Goal: Communication & Community: Answer question/provide support

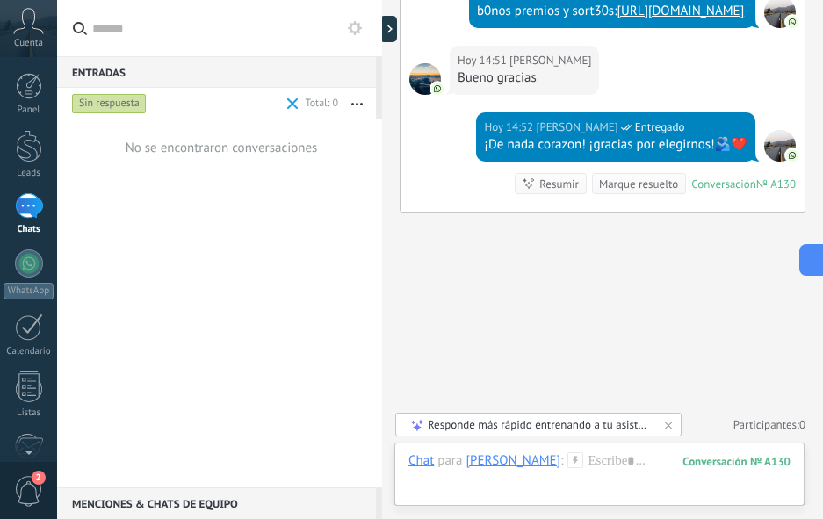
scroll to position [53, 0]
click at [107, 103] on div "Sin respuesta" at bounding box center [109, 103] width 75 height 21
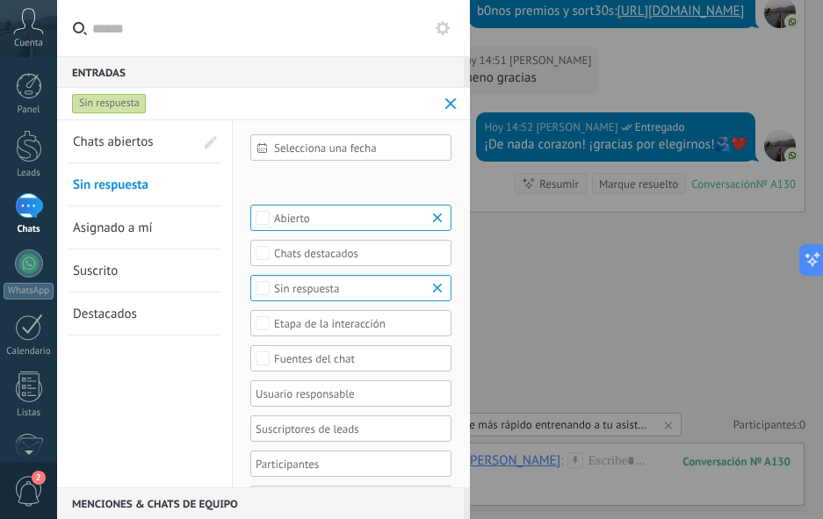
click at [30, 215] on div "1" at bounding box center [29, 205] width 28 height 25
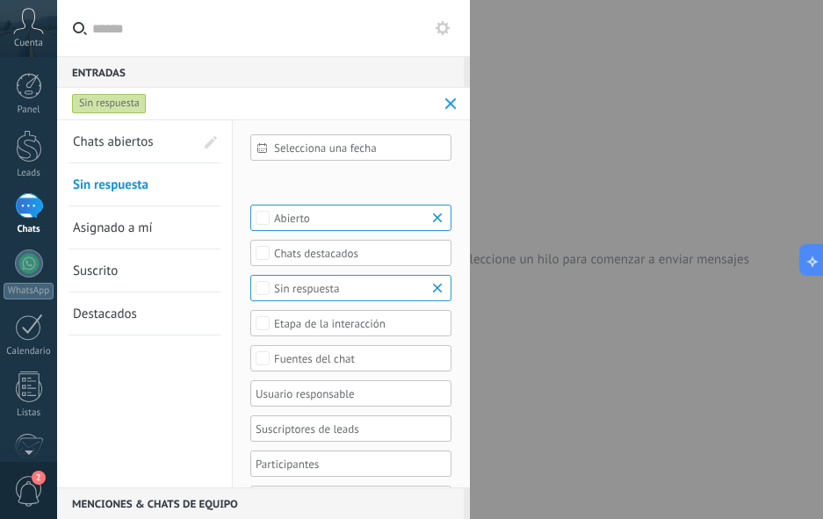
click at [24, 198] on div "1" at bounding box center [29, 205] width 28 height 25
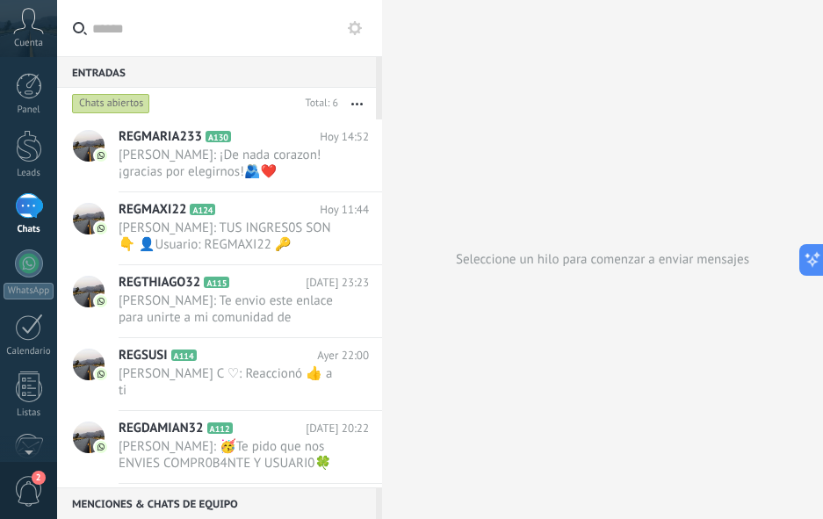
click at [356, 28] on icon at bounding box center [355, 28] width 14 height 14
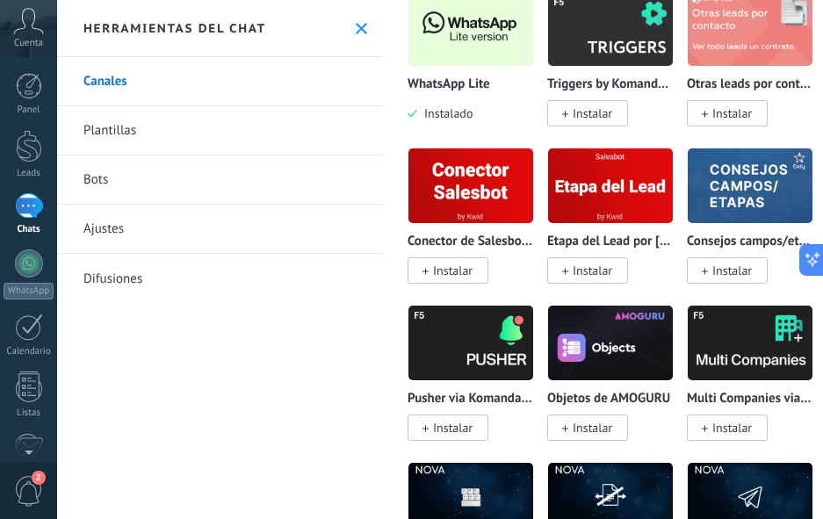
scroll to position [5006, 0]
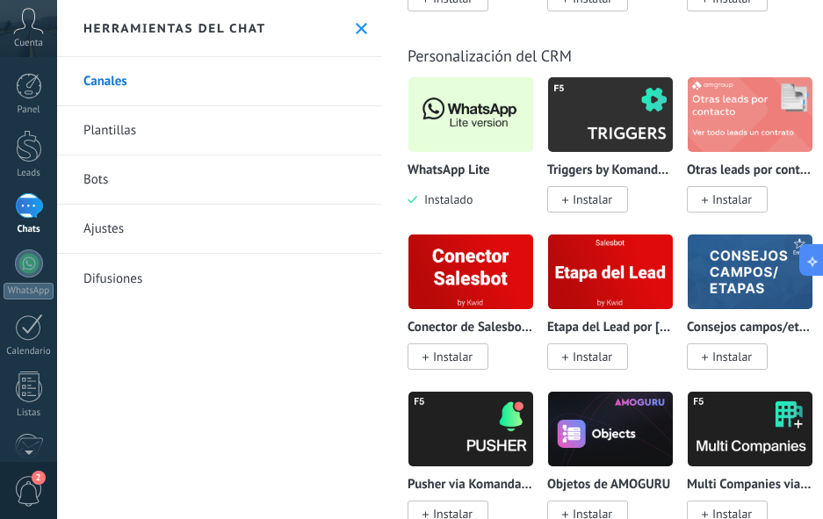
click at [456, 136] on img at bounding box center [470, 114] width 125 height 85
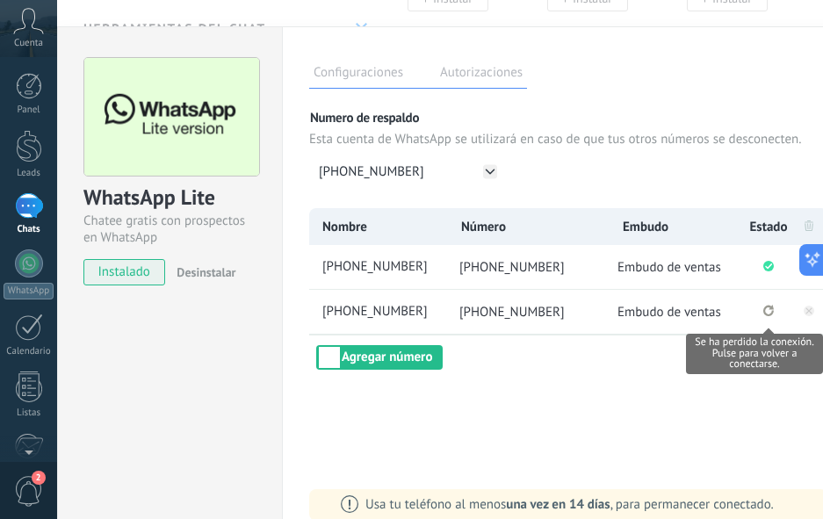
click at [769, 312] on icon "Se ha perdido la conexión. Pulse para volver a conectarse." at bounding box center [768, 310] width 11 height 11
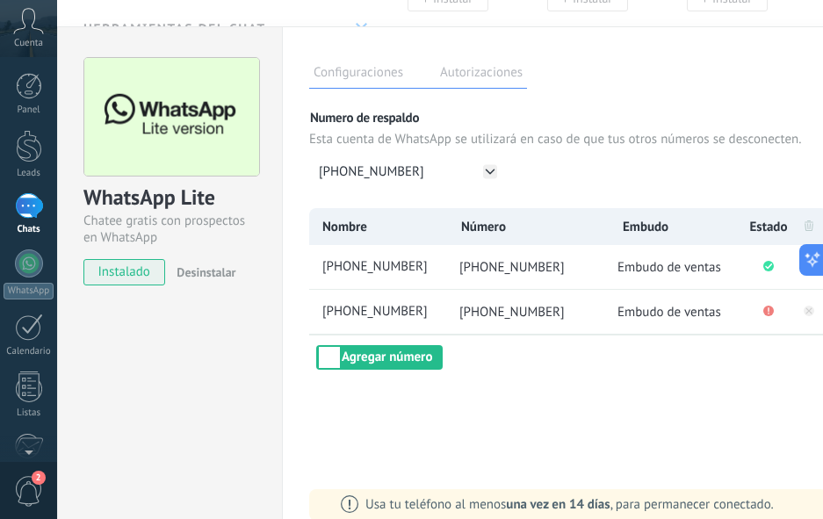
click at [169, 341] on div "WhatsApp Lite Chatee gratis con prospectos en WhatsApp instalado Desinstalar" at bounding box center [169, 287] width 225 height 523
click at [391, 364] on button "Agregar número" at bounding box center [379, 357] width 126 height 25
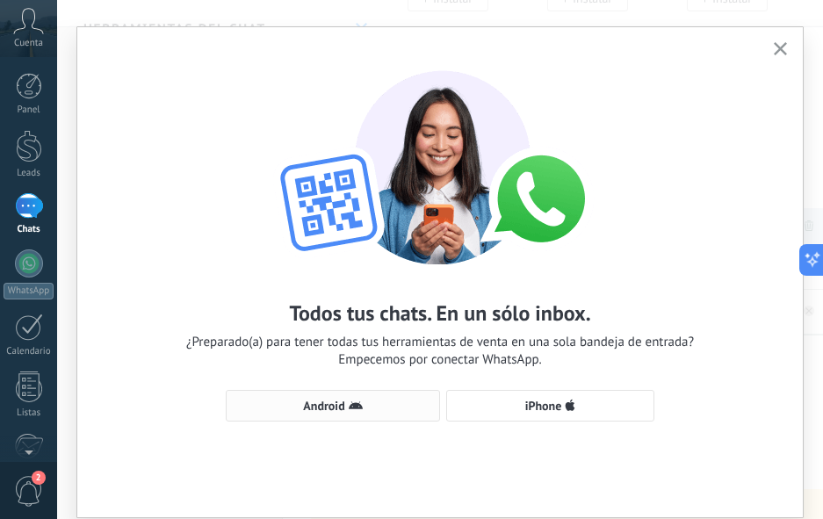
click at [351, 404] on use "button" at bounding box center [356, 405] width 14 height 8
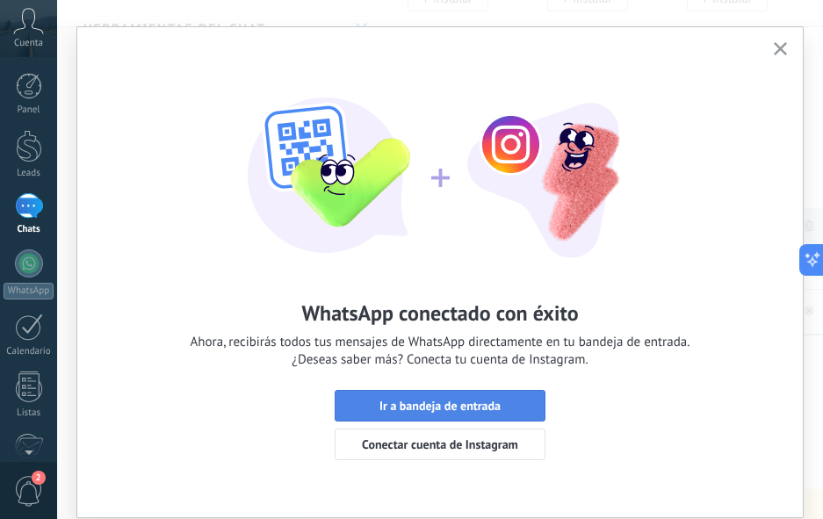
click at [355, 401] on span "Ir a bandeja de entrada" at bounding box center [439, 406] width 191 height 12
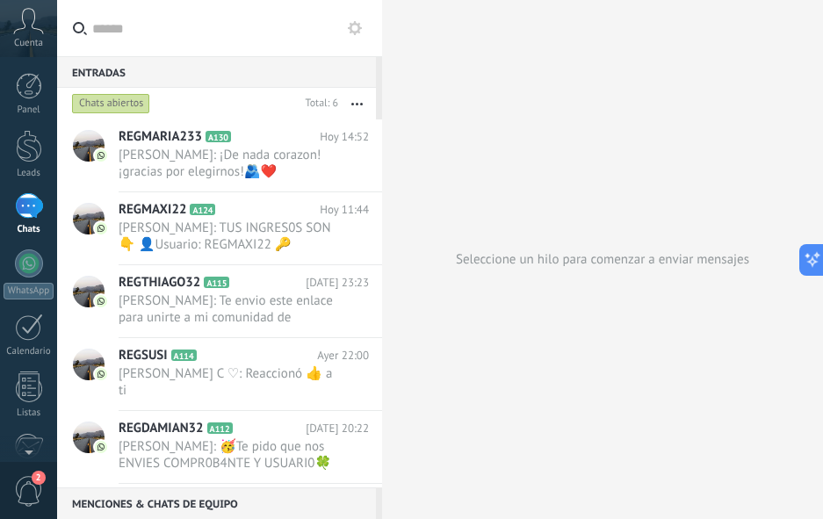
click at [26, 470] on div "2" at bounding box center [28, 490] width 57 height 58
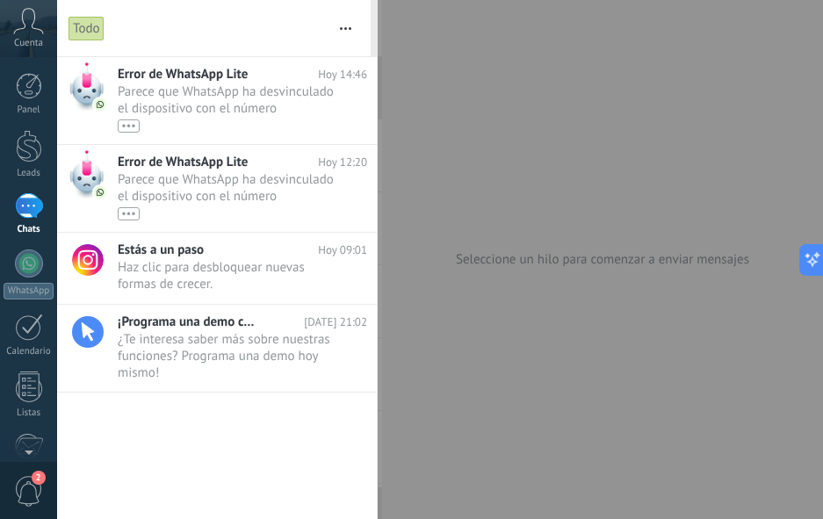
drag, startPoint x: 196, startPoint y: 108, endPoint x: 216, endPoint y: 125, distance: 26.2
click at [197, 108] on span "Parece que WhatsApp ha desvinculado el dispositivo con el número (5491157460831…" at bounding box center [226, 107] width 216 height 49
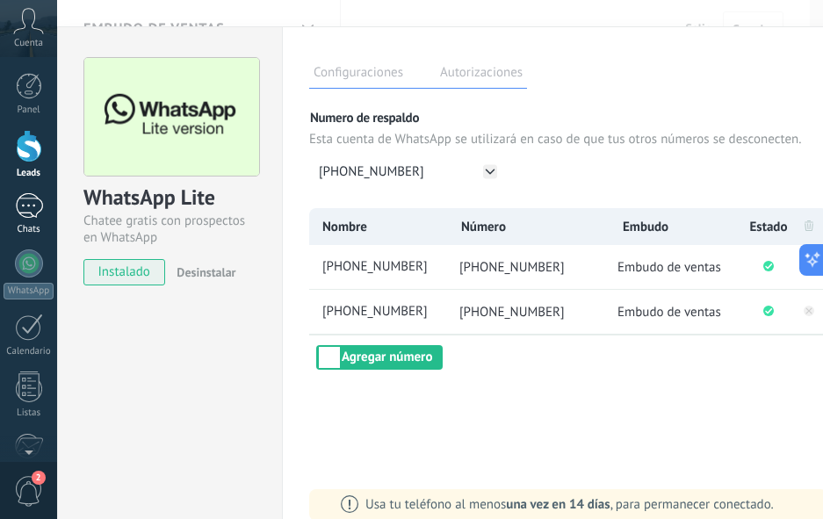
click at [21, 214] on div "1" at bounding box center [29, 205] width 28 height 25
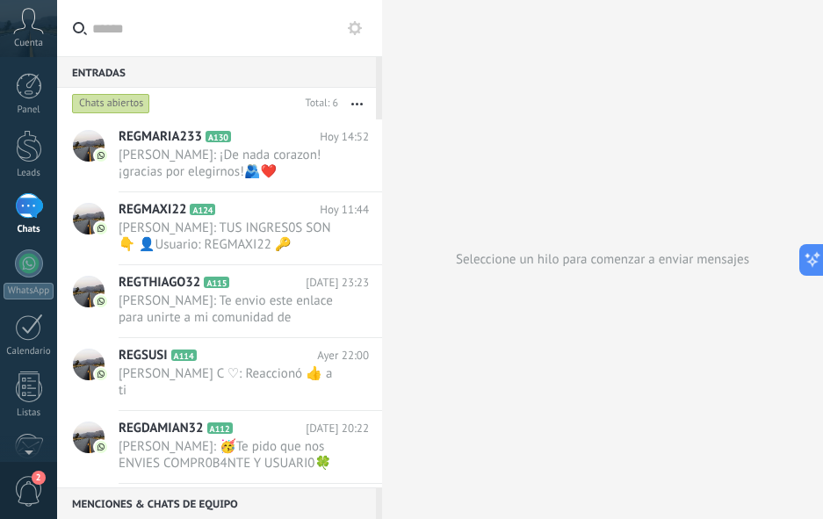
click at [111, 107] on div "Chats abiertos" at bounding box center [111, 103] width 78 height 21
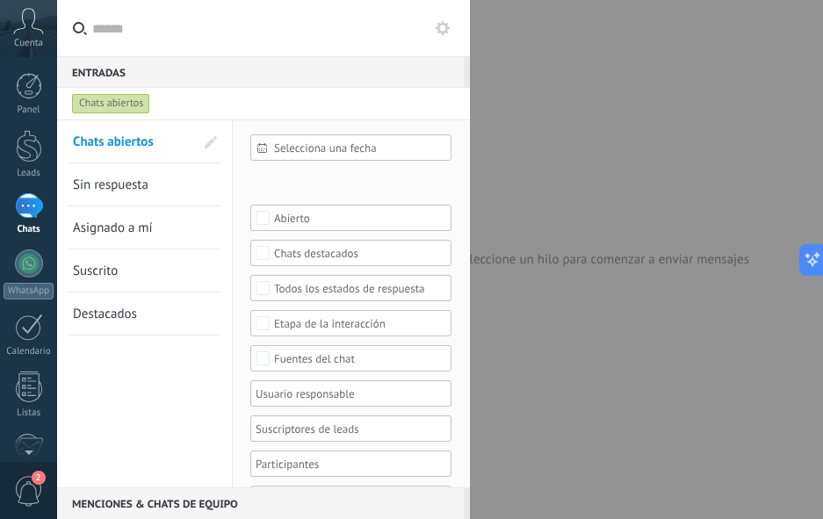
click at [112, 180] on span "Sin respuesta" at bounding box center [111, 185] width 76 height 17
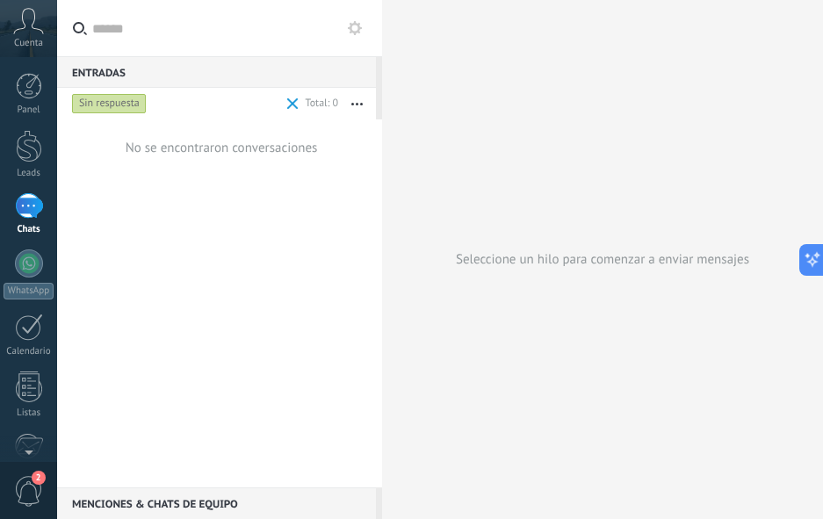
click at [31, 494] on span "2" at bounding box center [29, 491] width 30 height 31
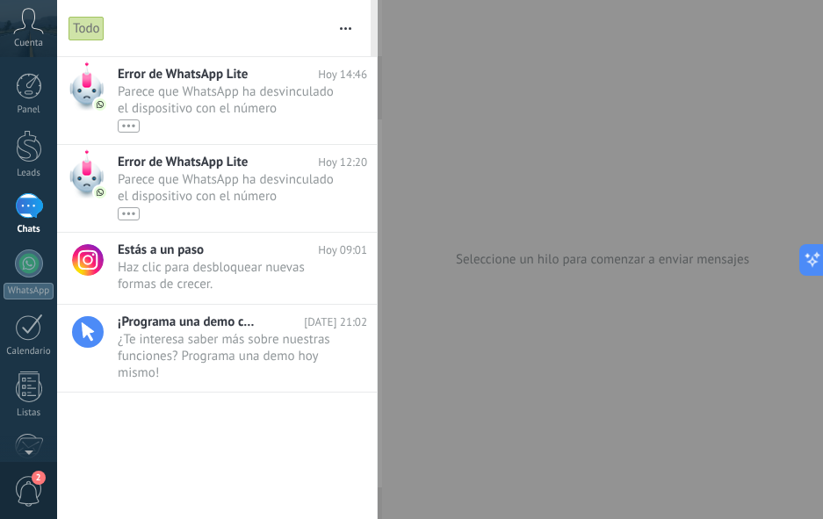
click at [205, 210] on div "•••" at bounding box center [226, 213] width 216 height 15
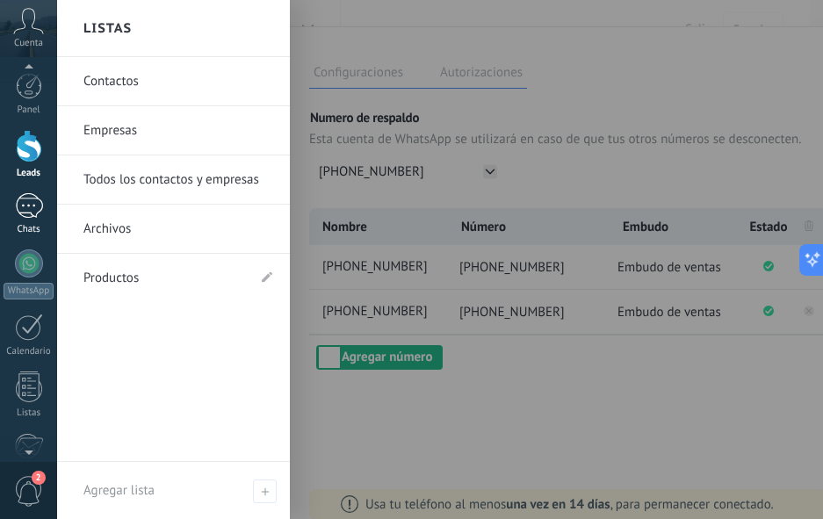
click at [34, 218] on div "1" at bounding box center [29, 205] width 28 height 25
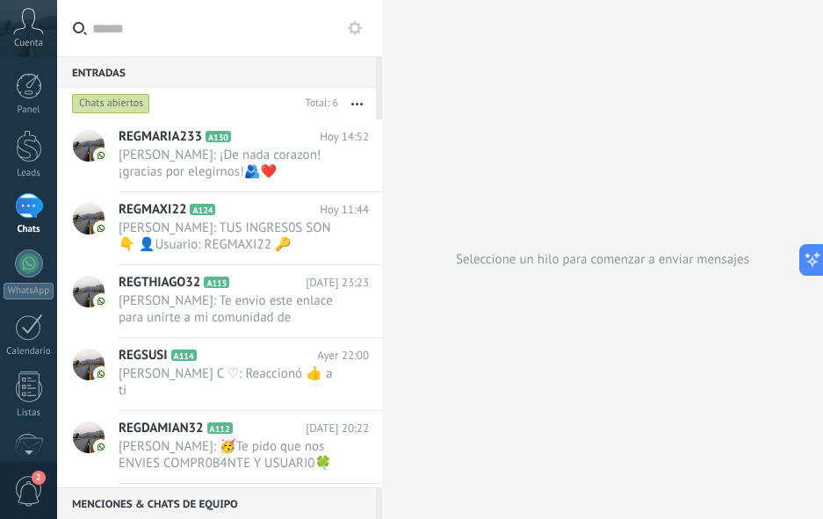
click at [107, 112] on div "Chats abiertos" at bounding box center [111, 103] width 78 height 21
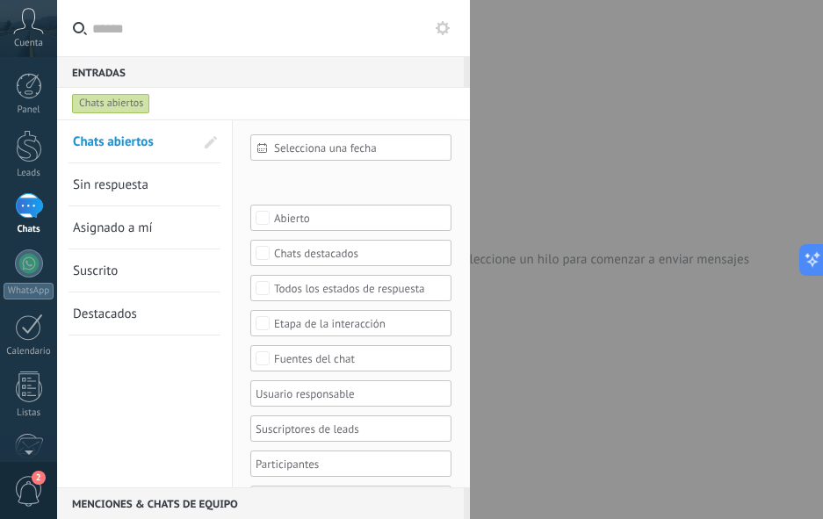
click at [103, 187] on span "Sin respuesta" at bounding box center [111, 185] width 76 height 17
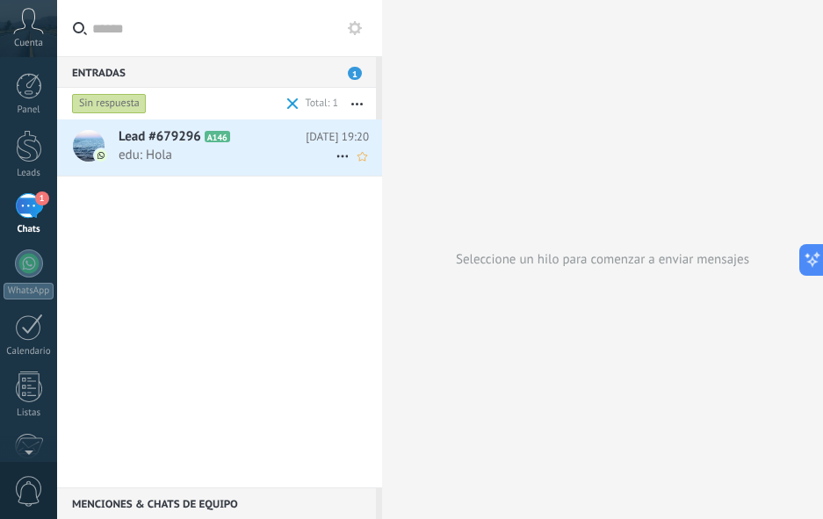
click at [213, 151] on span "edu: Hola" at bounding box center [227, 155] width 217 height 17
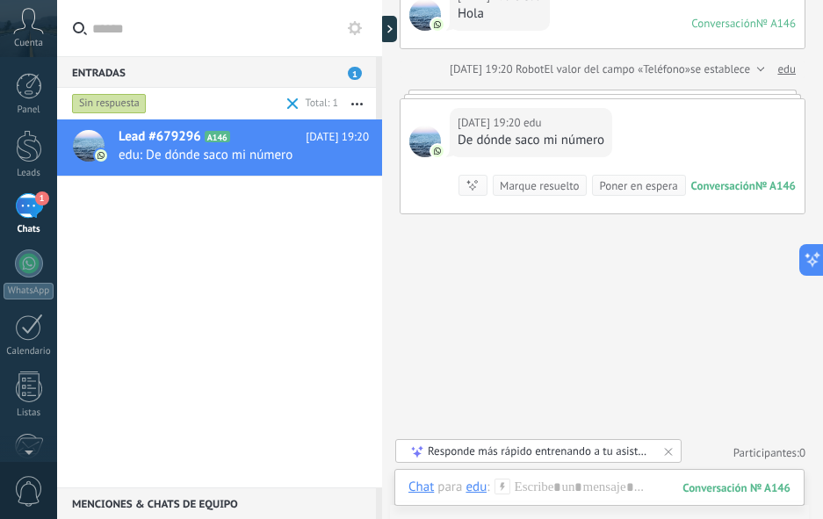
scroll to position [548, 0]
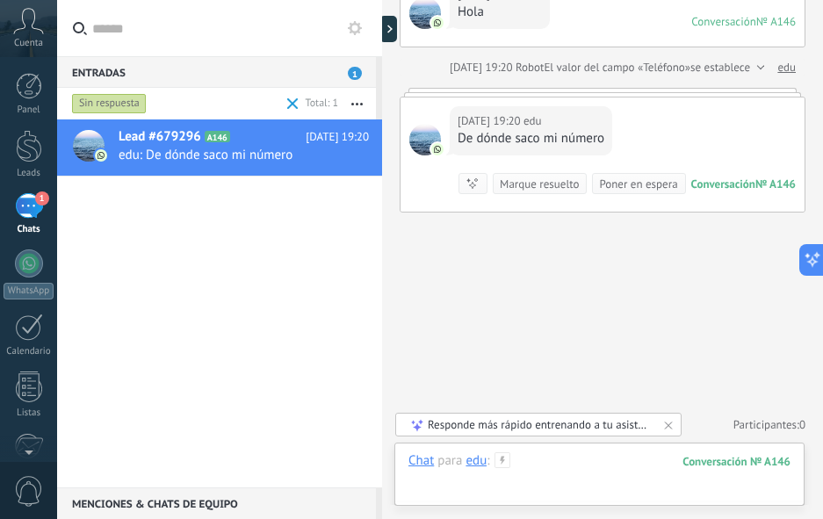
click at [564, 476] on div at bounding box center [599, 478] width 382 height 53
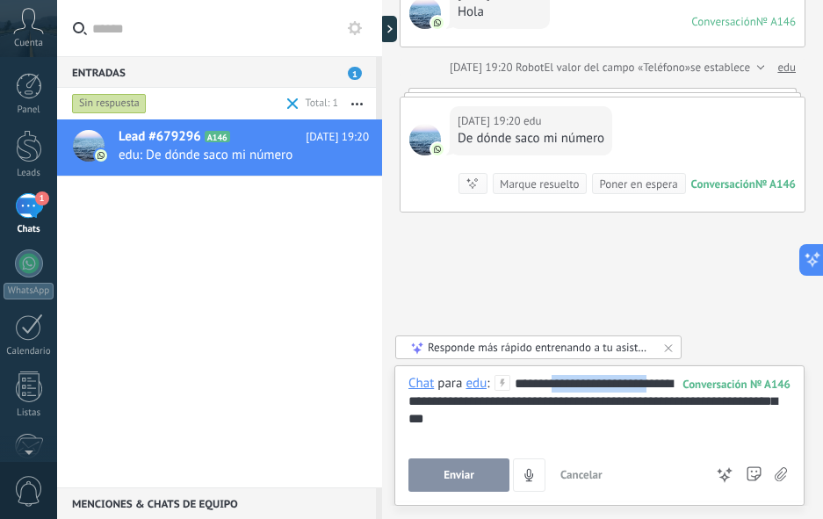
drag, startPoint x: 472, startPoint y: 399, endPoint x: 566, endPoint y: 373, distance: 97.4
click at [566, 373] on div "**********" at bounding box center [599, 435] width 410 height 141
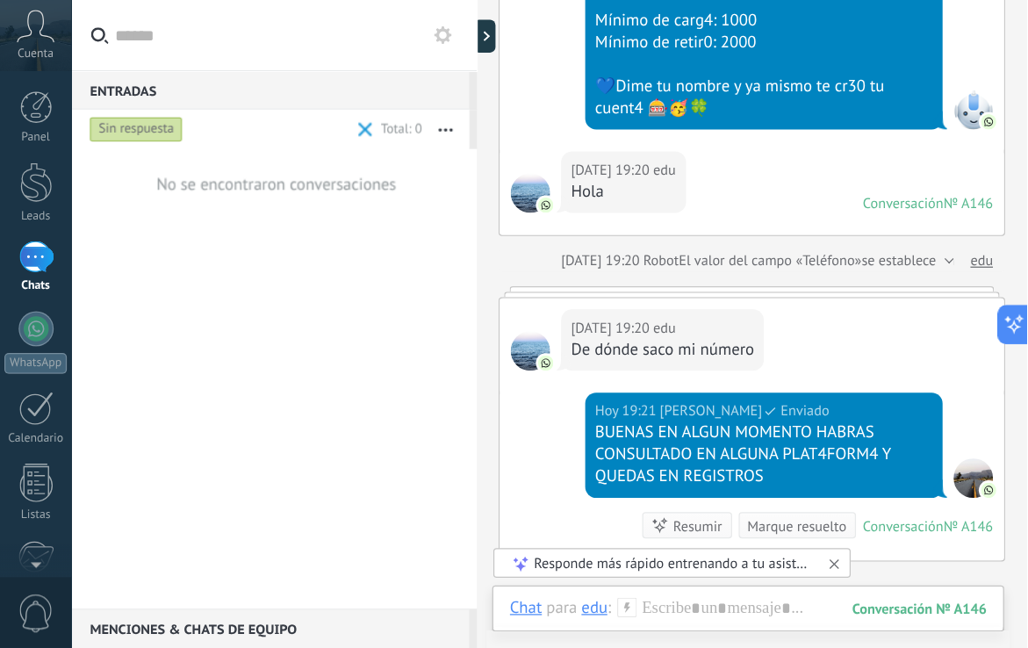
scroll to position [292, 0]
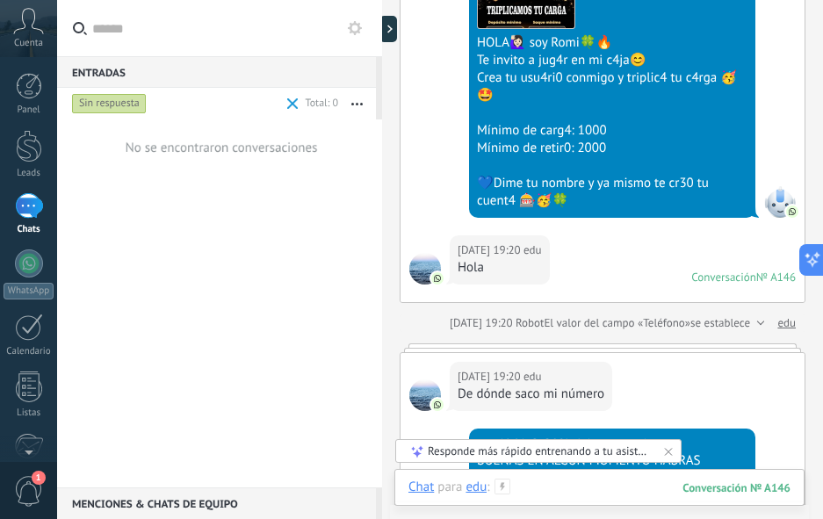
click at [542, 487] on div at bounding box center [599, 505] width 382 height 53
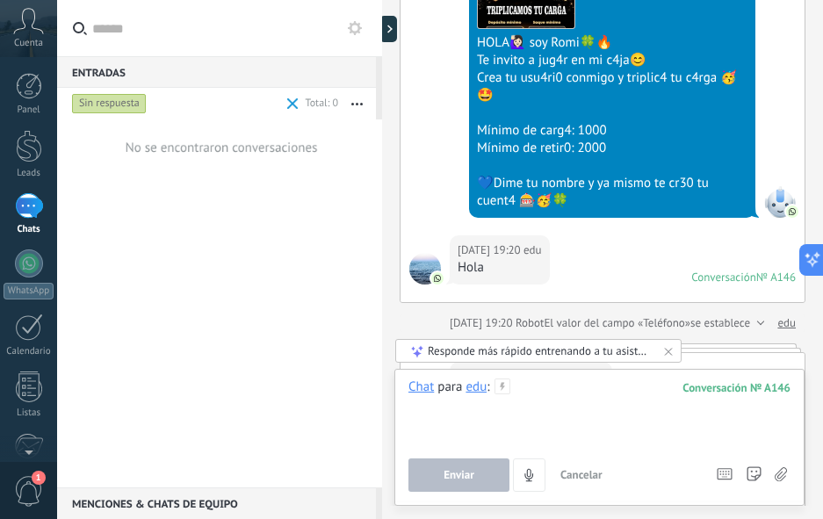
paste div
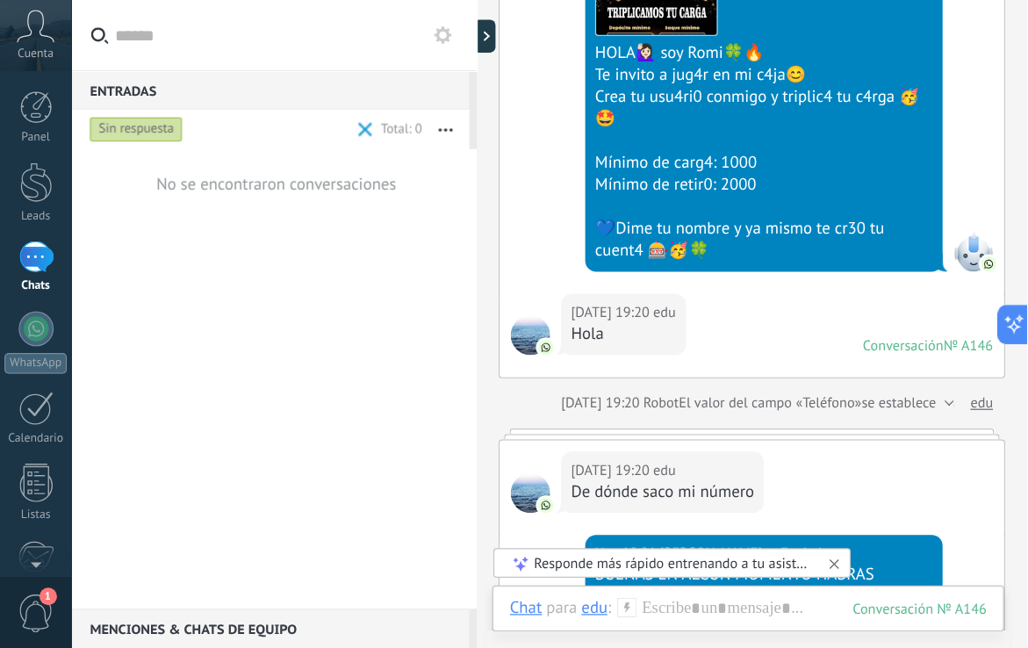
scroll to position [53, 0]
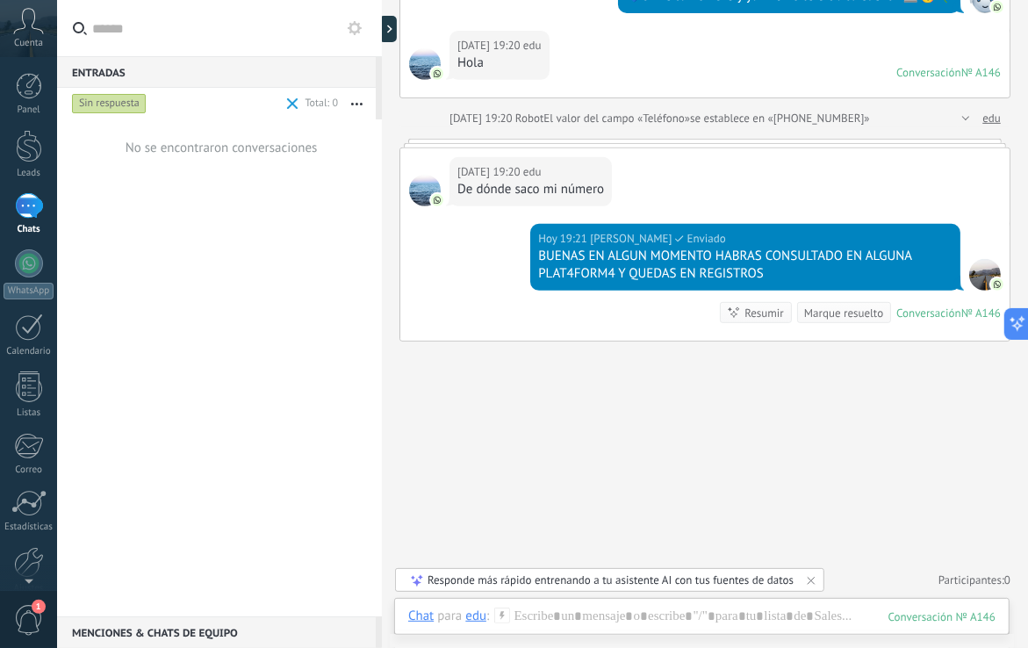
type textarea "**********"
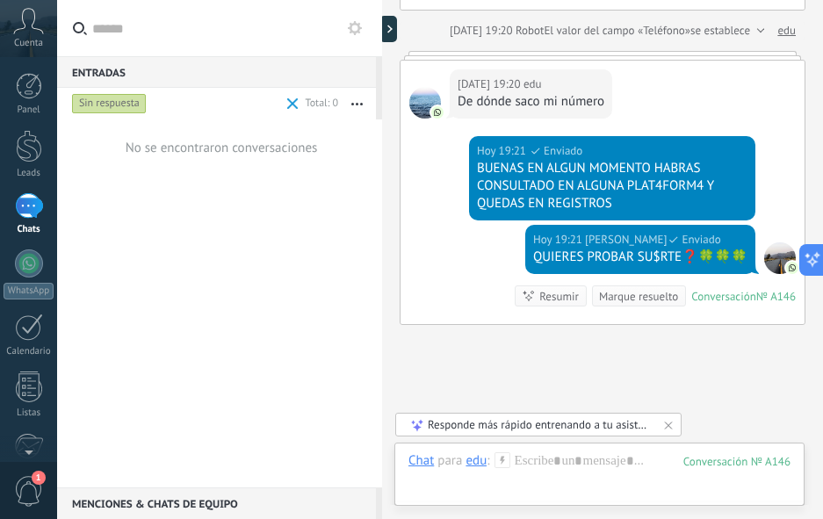
scroll to position [673, 0]
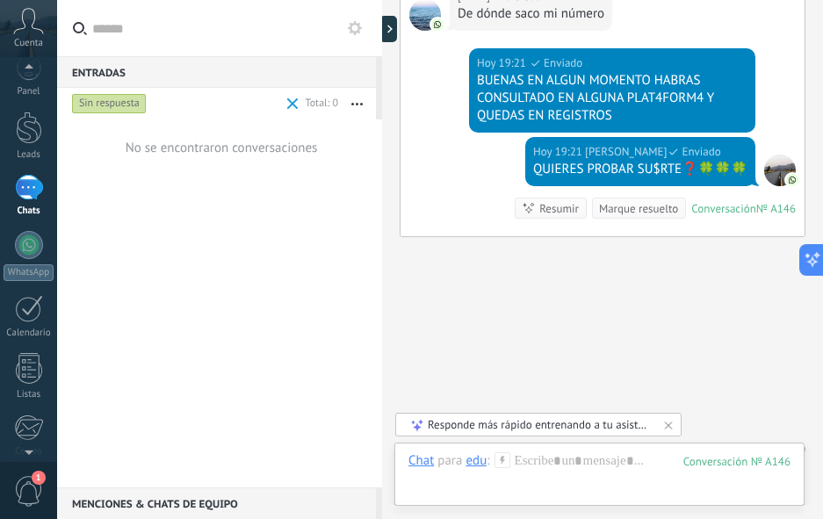
click at [23, 476] on span "1" at bounding box center [29, 491] width 30 height 31
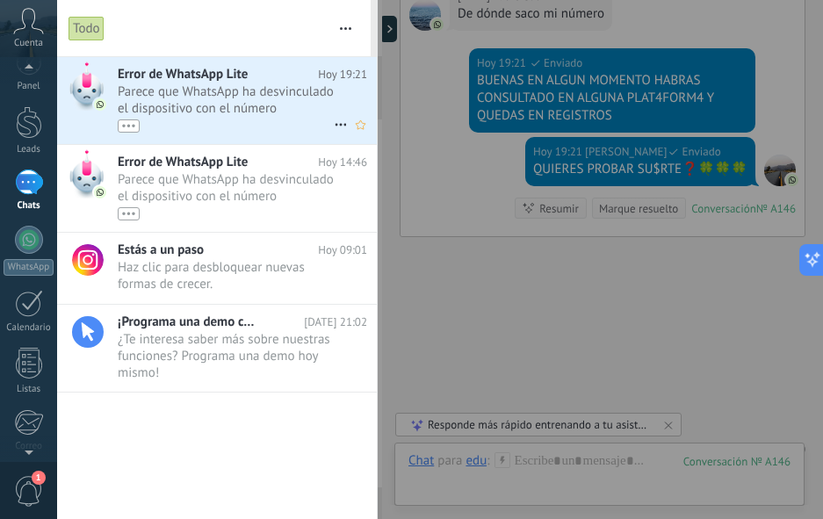
scroll to position [0, 0]
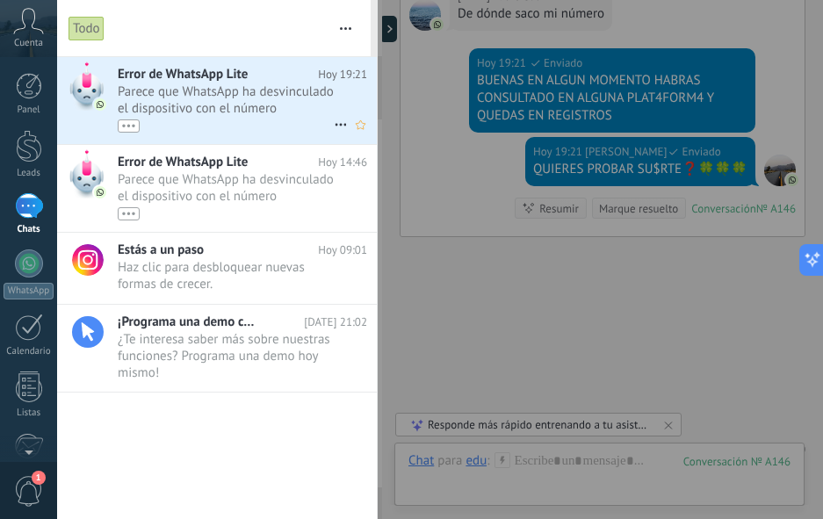
click at [201, 129] on div "•••" at bounding box center [226, 125] width 216 height 15
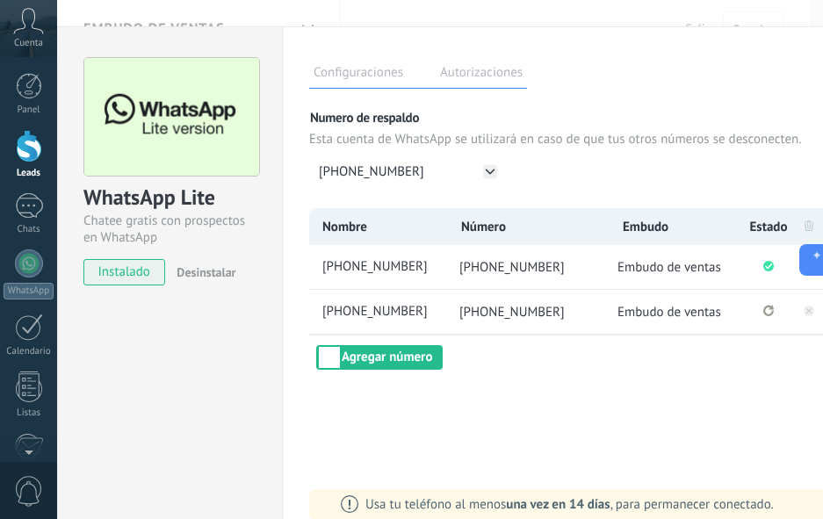
drag, startPoint x: 318, startPoint y: 334, endPoint x: 393, endPoint y: 392, distance: 95.2
click at [393, 392] on div "Configuraciones Autorizaciones Esta pestaña registra a los usuarios que han con…" at bounding box center [570, 287] width 576 height 523
click at [197, 361] on div "WhatsApp Lite Chatee gratis con prospectos en WhatsApp instalado Desinstalar" at bounding box center [169, 287] width 225 height 523
click at [348, 357] on button "Agregar número" at bounding box center [379, 357] width 126 height 25
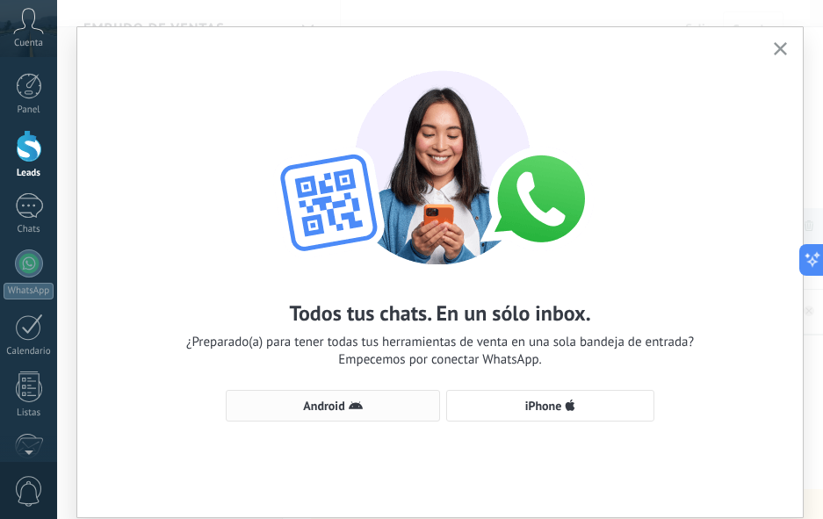
click at [321, 402] on span "Android" at bounding box center [323, 406] width 41 height 12
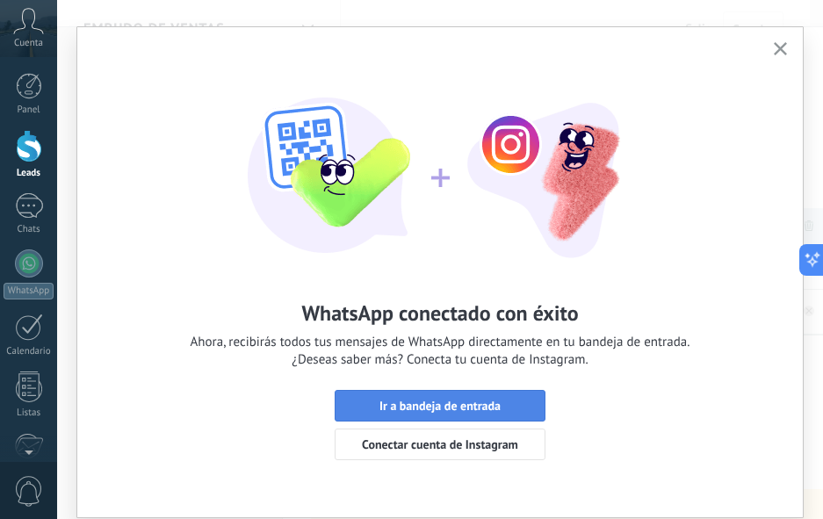
click at [361, 401] on span "Ir a bandeja de entrada" at bounding box center [439, 406] width 191 height 12
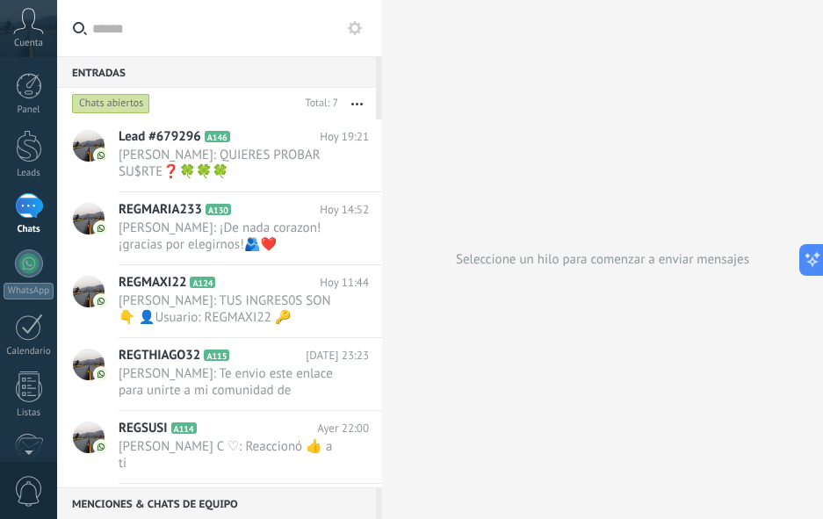
click at [110, 105] on div "Chats abiertos" at bounding box center [111, 103] width 78 height 21
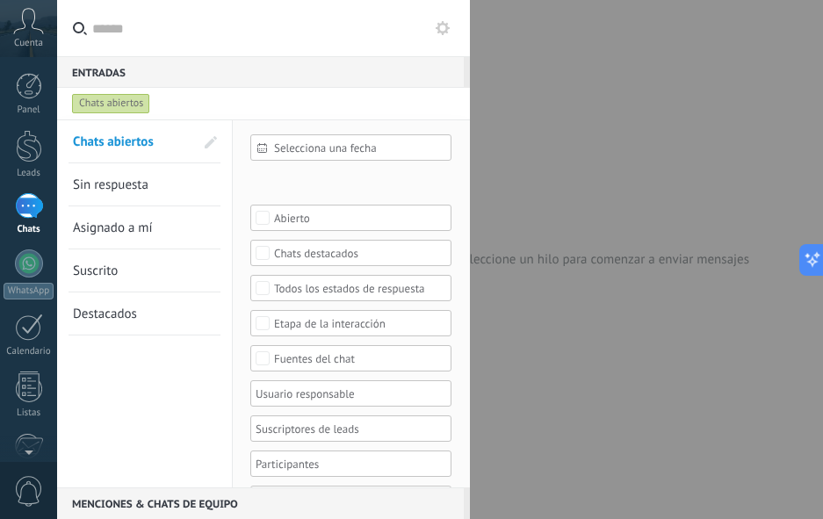
click at [149, 186] on link "Sin respuesta" at bounding box center [133, 184] width 121 height 42
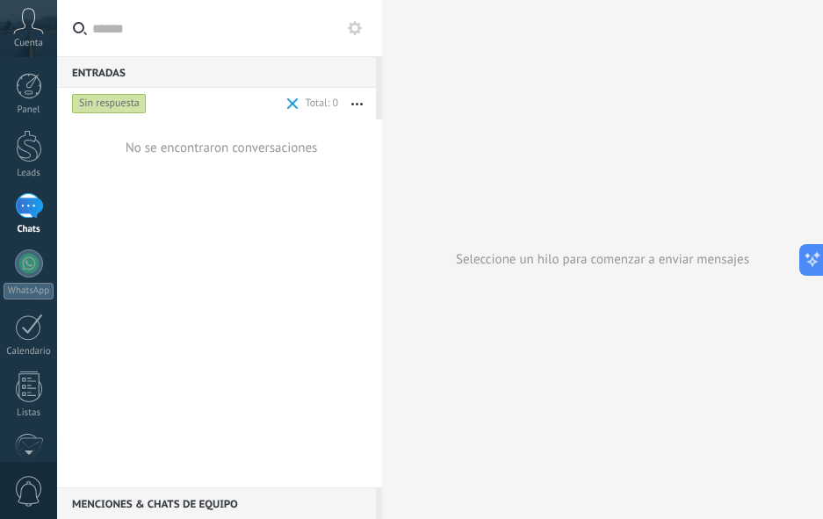
click at [108, 91] on div "Sin respuesta" at bounding box center [176, 104] width 214 height 32
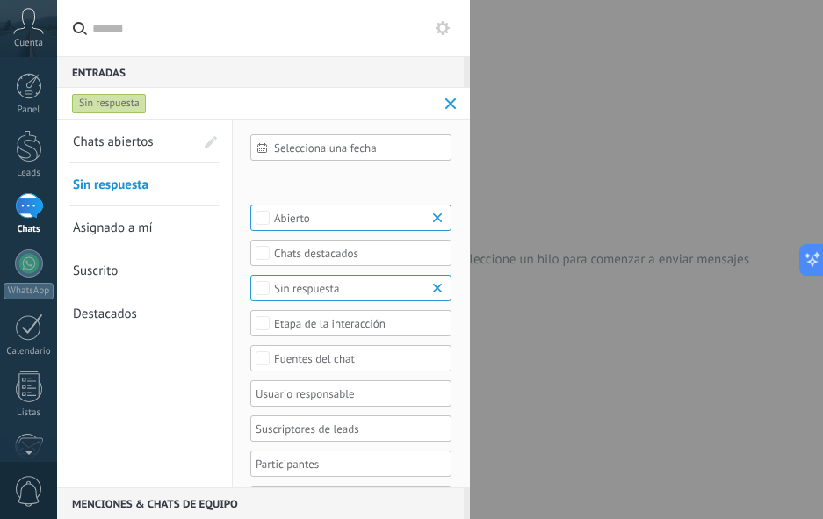
click at [108, 98] on div "Sin respuesta" at bounding box center [109, 103] width 75 height 21
click at [115, 111] on div "Sin respuesta" at bounding box center [109, 103] width 75 height 21
click at [103, 103] on div "Sin respuesta" at bounding box center [109, 103] width 75 height 21
click at [35, 195] on div "1" at bounding box center [29, 205] width 28 height 25
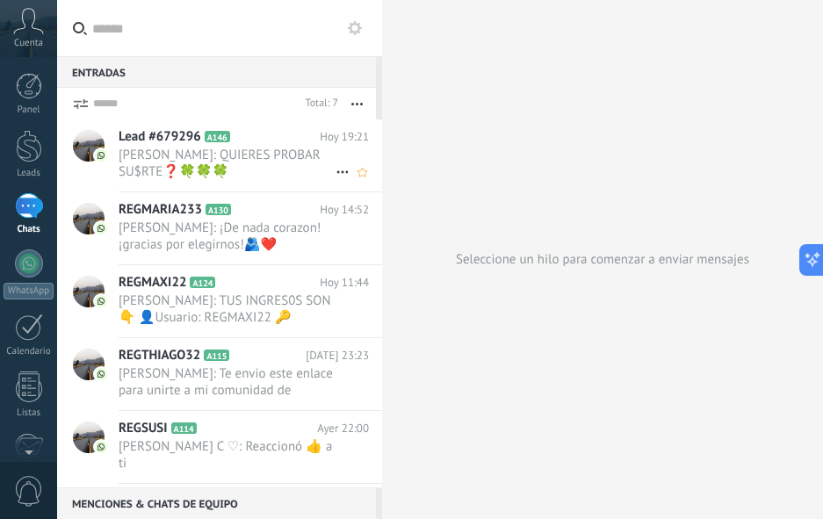
click at [213, 162] on span "[PERSON_NAME]: QUIERES PROBAR SU$RTE❓🍀🍀🍀" at bounding box center [227, 163] width 217 height 33
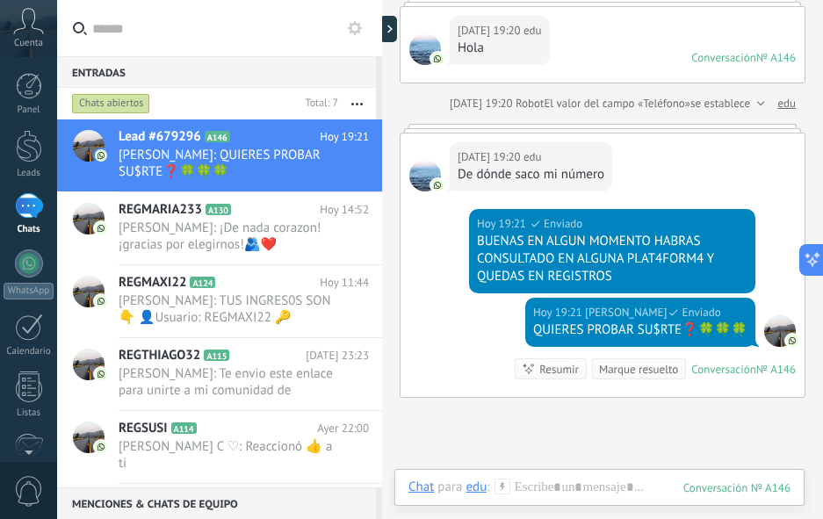
scroll to position [767, 0]
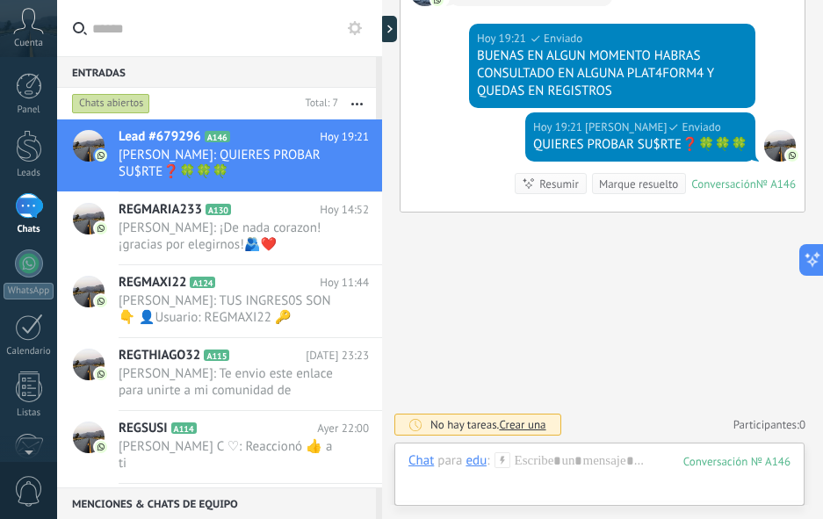
click at [134, 103] on div "Chats abiertos" at bounding box center [111, 103] width 78 height 21
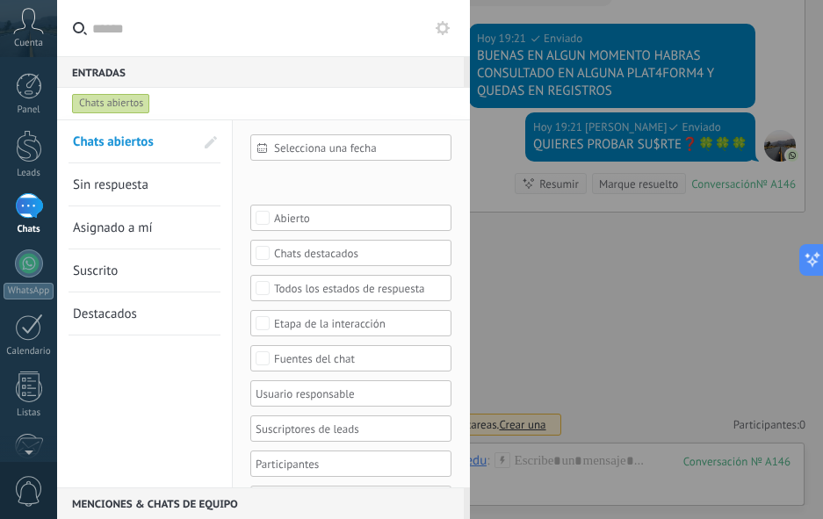
click at [134, 184] on span "Sin respuesta" at bounding box center [111, 185] width 76 height 17
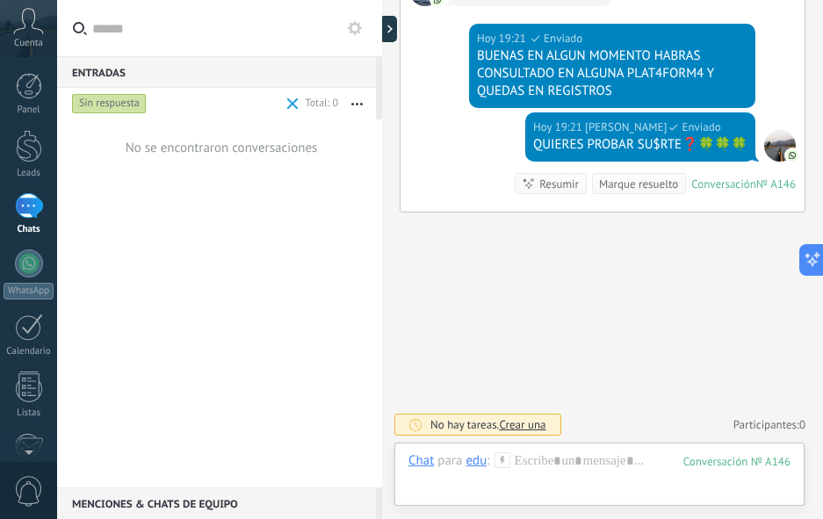
click at [23, 208] on div "1" at bounding box center [29, 205] width 28 height 25
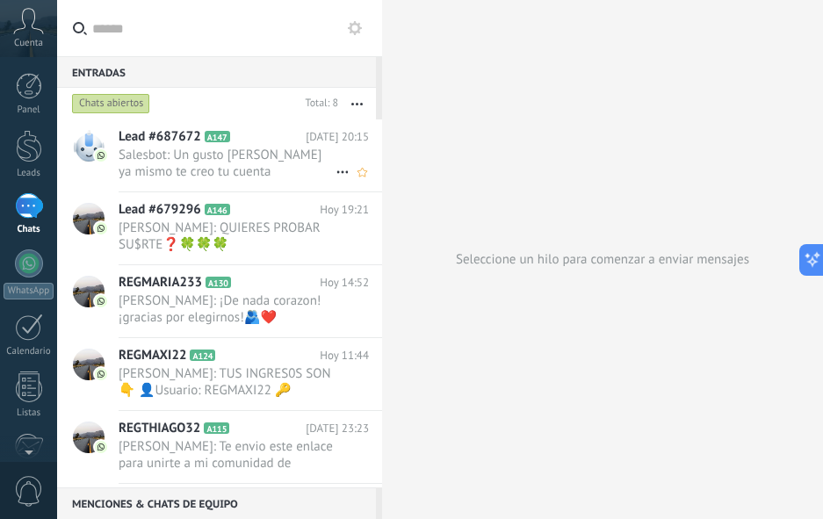
click at [206, 159] on span "Salesbot: Un gusto sofia ya mismo te creo tu cuenta" at bounding box center [227, 163] width 217 height 33
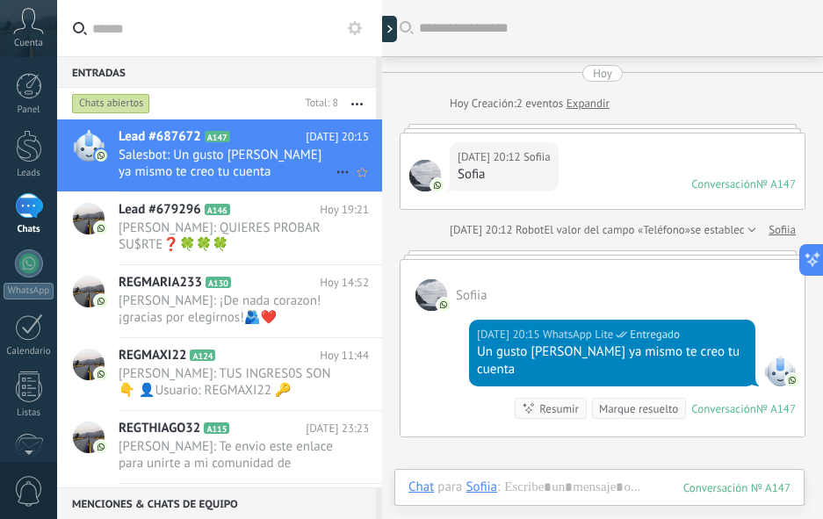
scroll to position [76, 0]
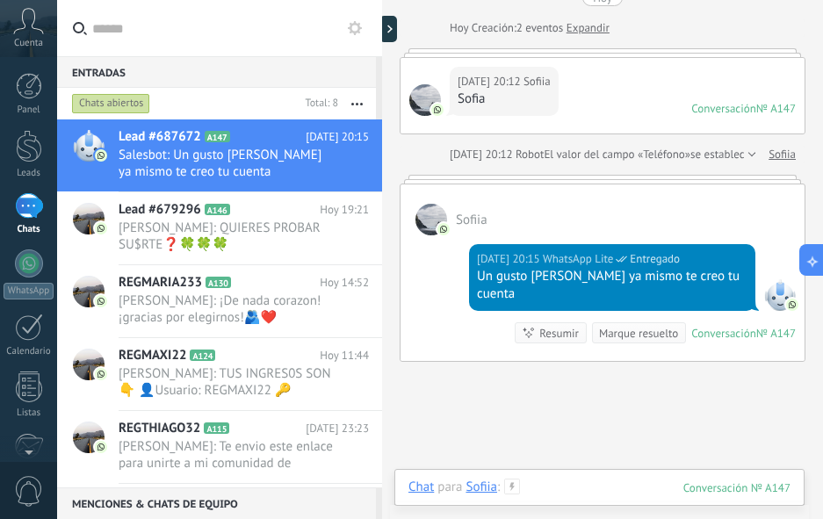
click at [556, 480] on div at bounding box center [599, 505] width 382 height 53
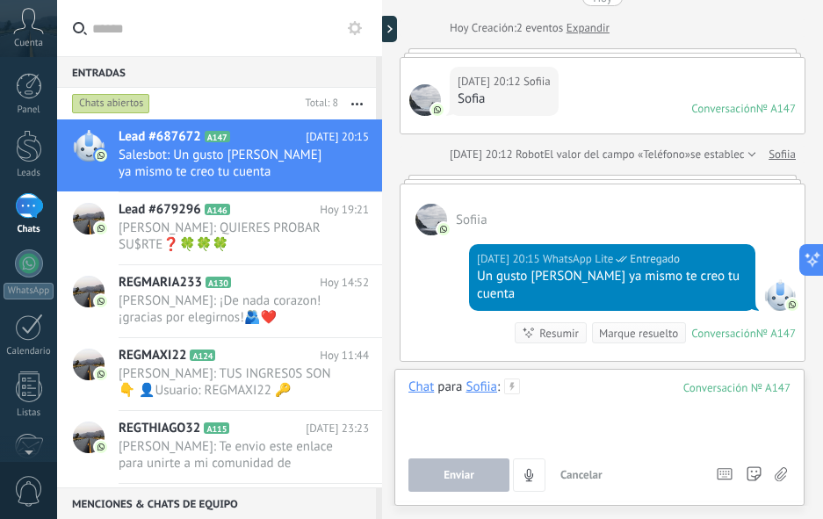
click at [576, 403] on div at bounding box center [599, 412] width 382 height 67
paste div
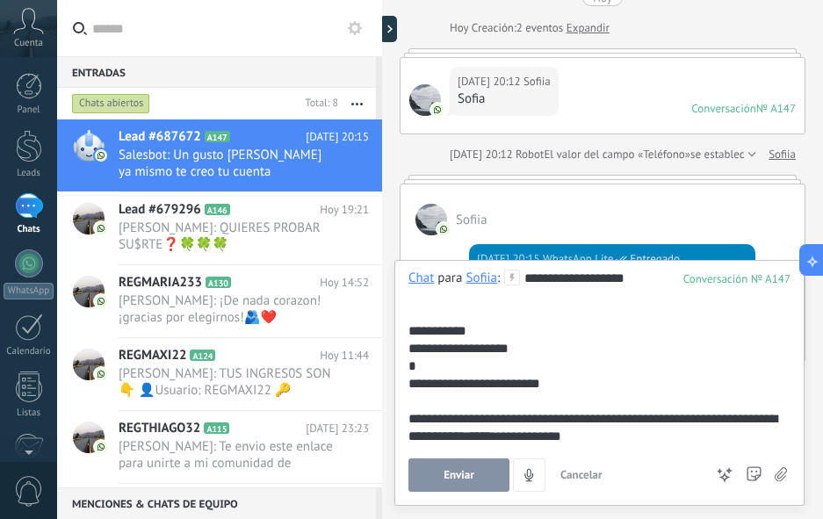
click at [487, 334] on div "**********" at bounding box center [596, 331] width 376 height 18
click at [453, 478] on span "Enviar" at bounding box center [459, 475] width 31 height 12
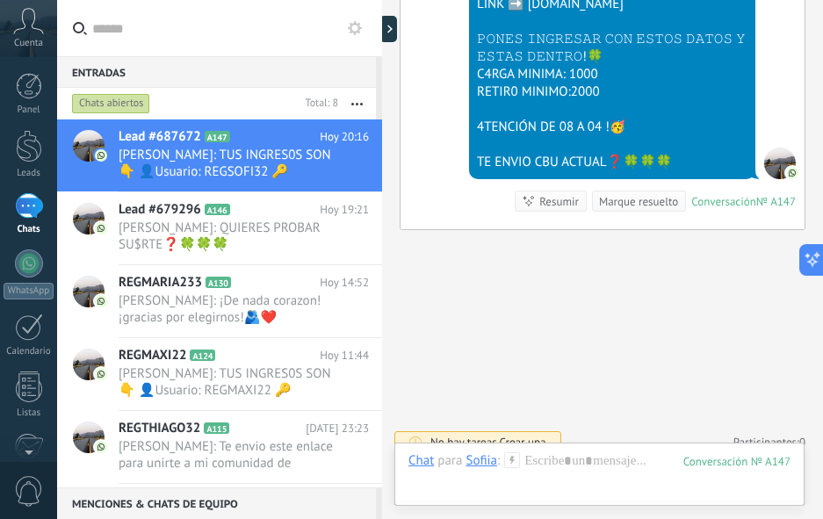
click at [393, 32] on div at bounding box center [388, 29] width 18 height 26
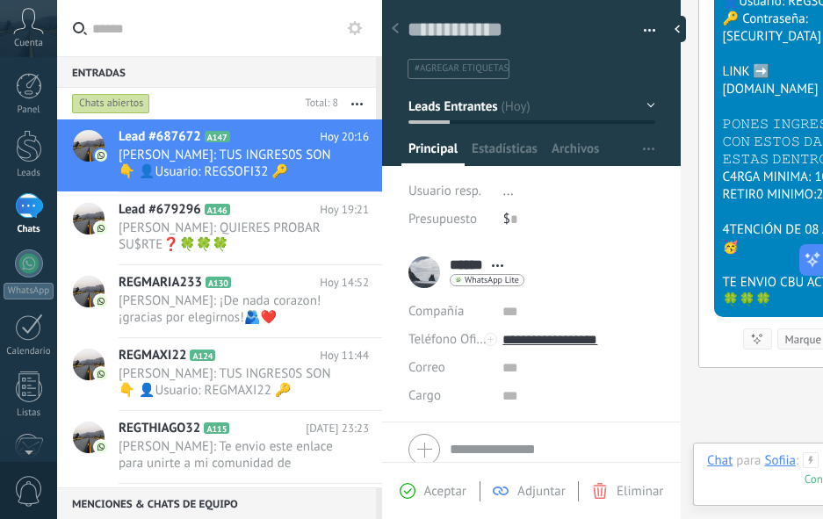
scroll to position [26, 0]
paste textarea "*********"
type textarea "*********"
click at [678, 18] on div at bounding box center [677, 29] width 18 height 26
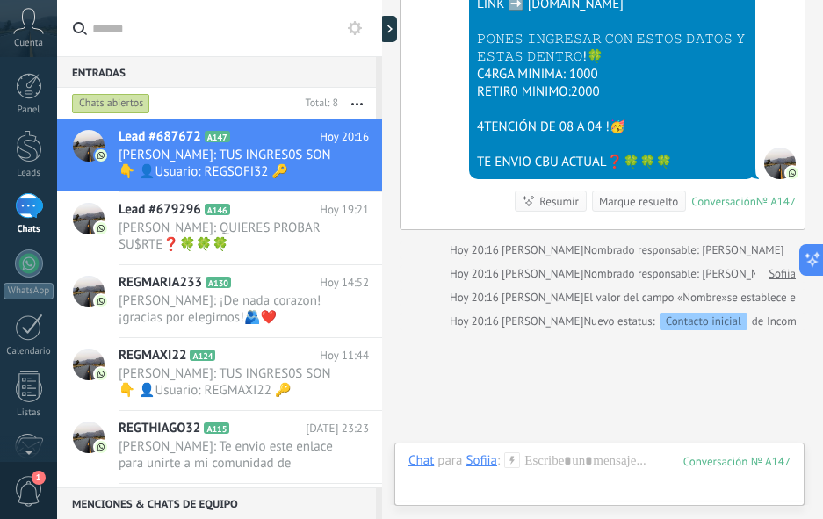
type textarea "*********"
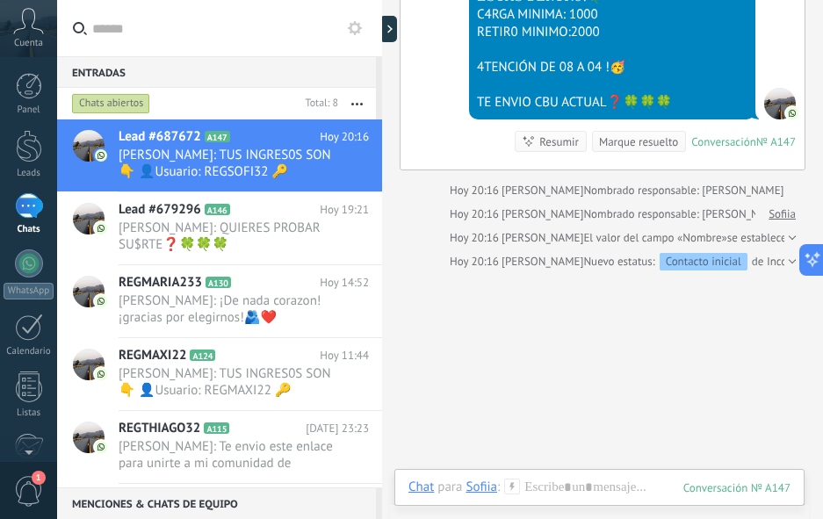
scroll to position [638, 0]
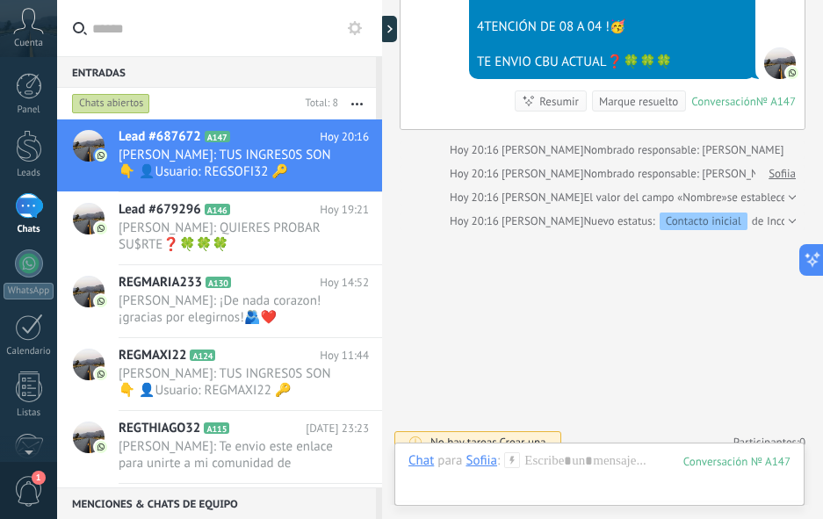
click at [123, 106] on div "Chats abiertos" at bounding box center [111, 103] width 78 height 21
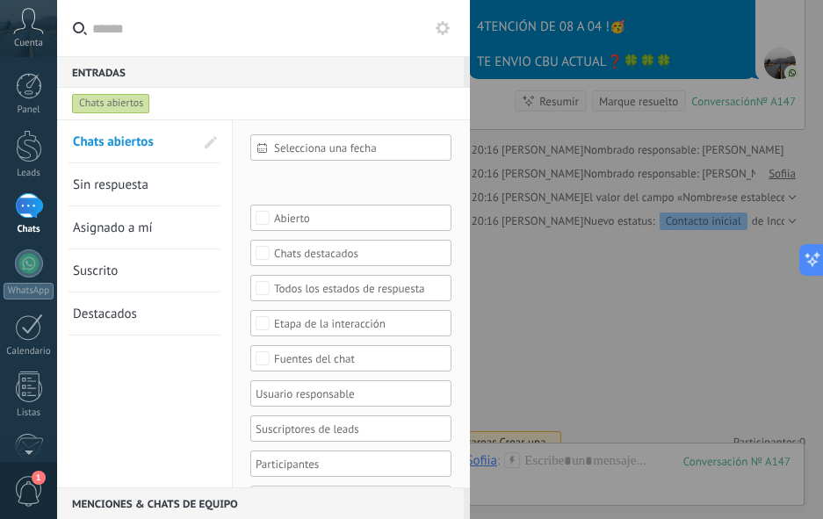
click at [140, 191] on span "Sin respuesta" at bounding box center [111, 185] width 76 height 17
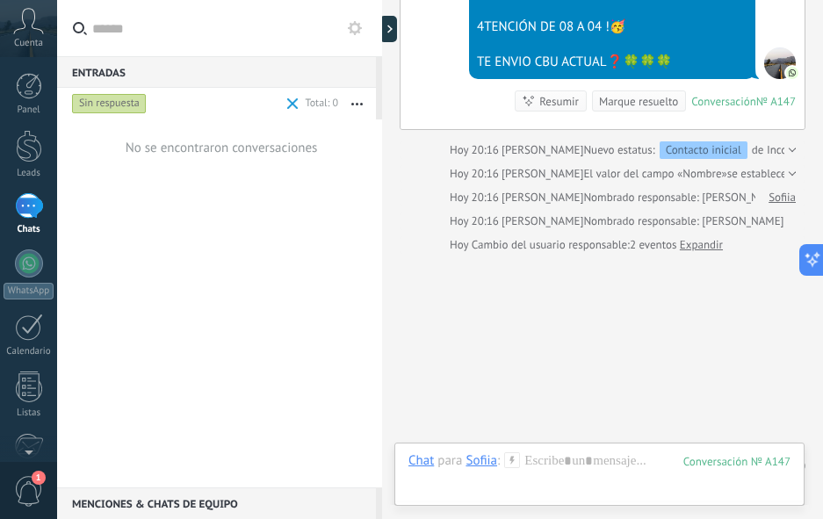
click at [357, 32] on use at bounding box center [355, 28] width 14 height 14
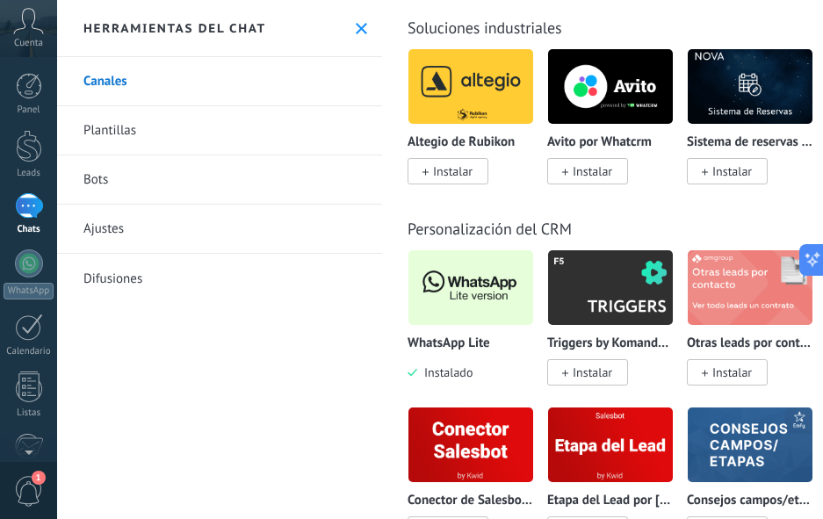
scroll to position [4918, 0]
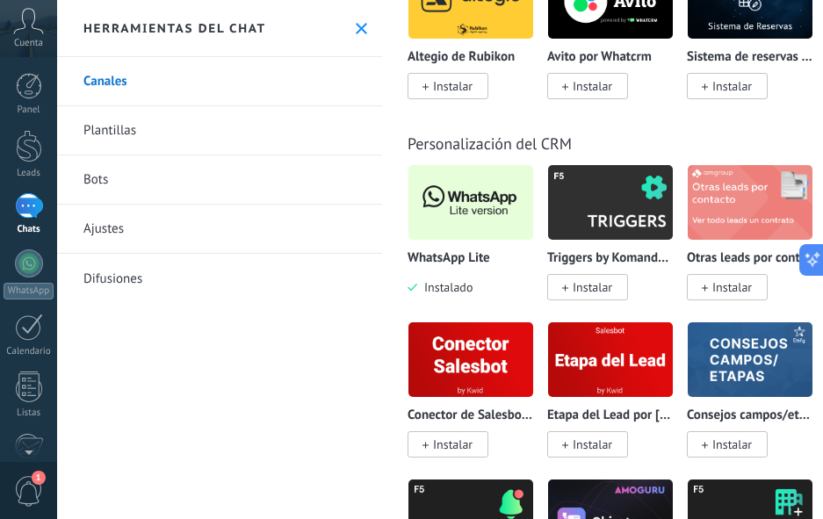
click at [495, 226] on img at bounding box center [470, 202] width 125 height 85
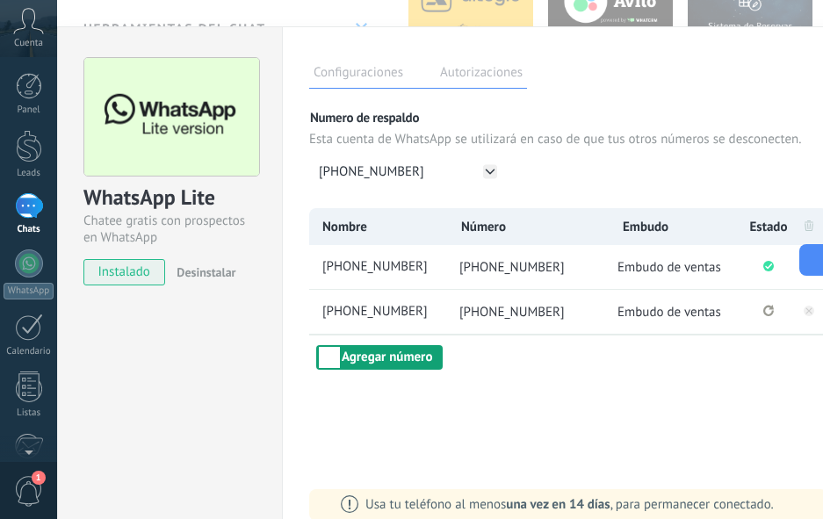
click at [370, 353] on button "Agregar número" at bounding box center [379, 357] width 126 height 25
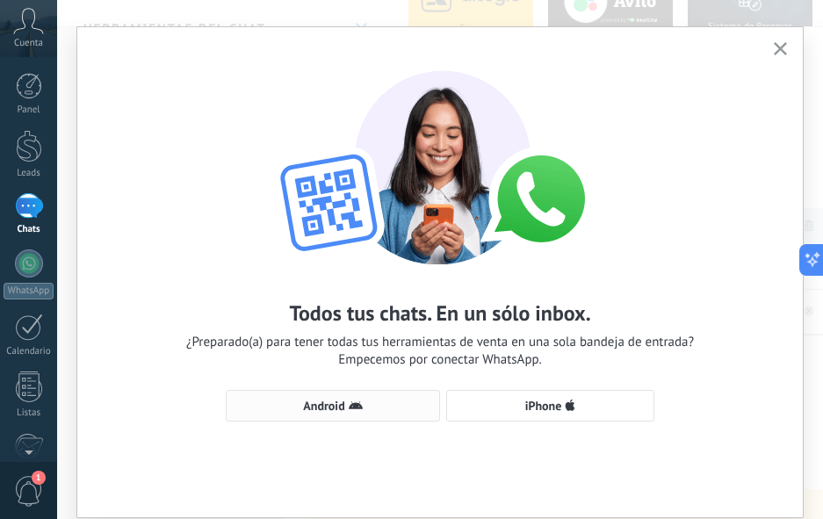
click at [330, 400] on span "Android" at bounding box center [323, 406] width 41 height 12
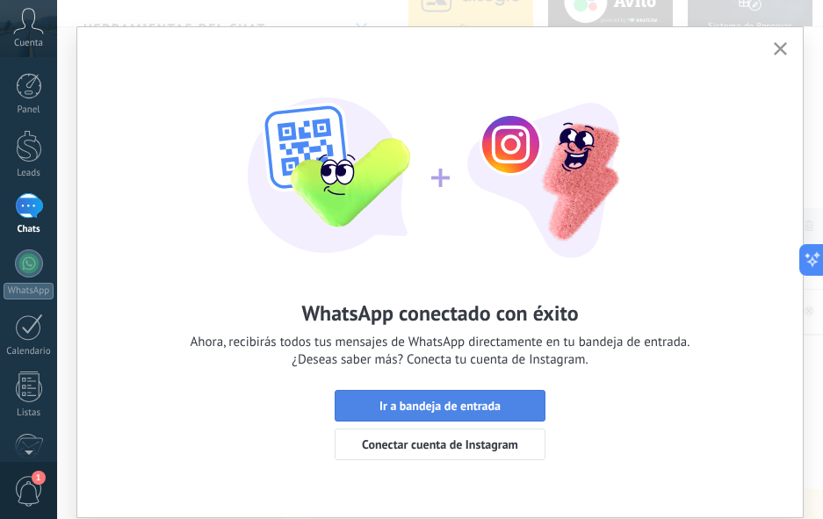
click at [438, 404] on span "Ir a bandeja de entrada" at bounding box center [439, 406] width 121 height 12
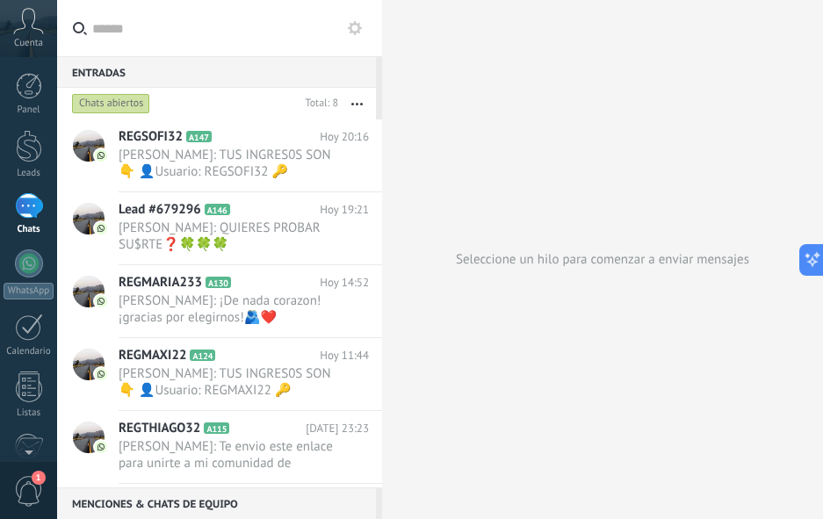
click at [27, 483] on span "1" at bounding box center [29, 491] width 30 height 31
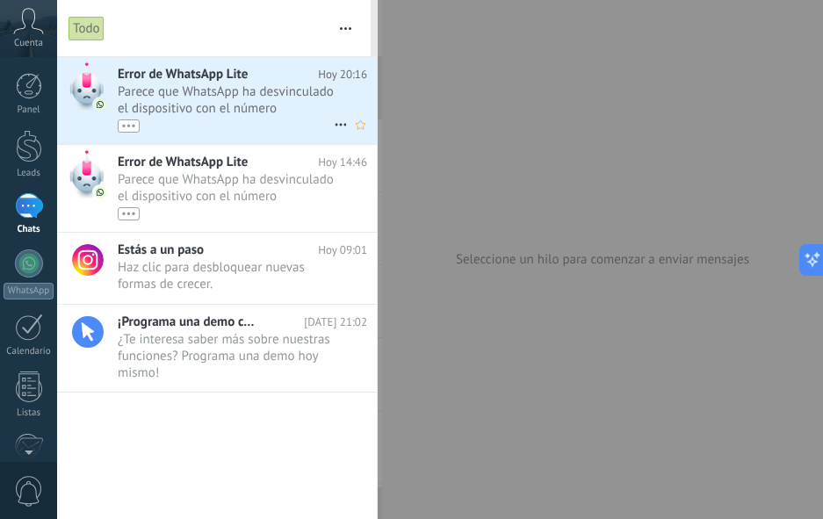
click at [184, 119] on div "•••" at bounding box center [226, 125] width 216 height 15
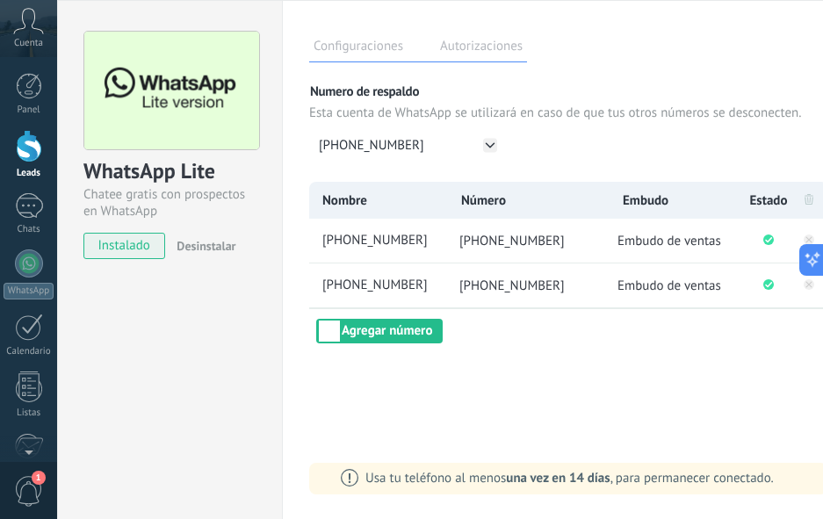
scroll to position [8, 0]
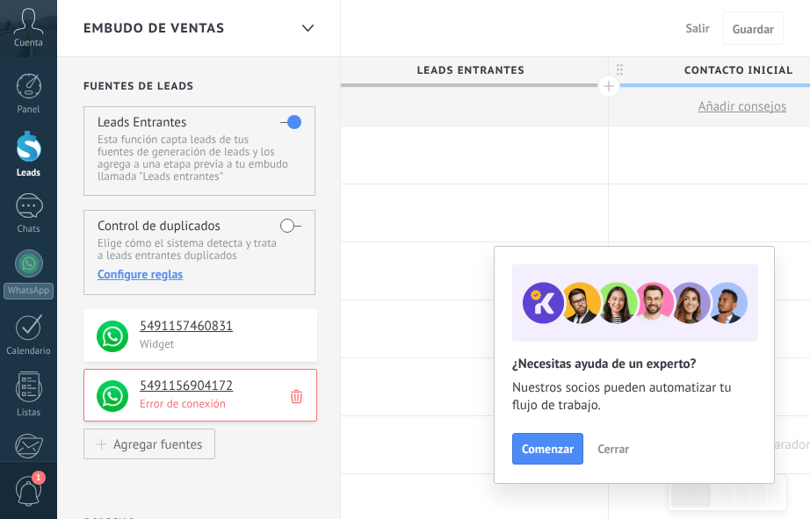
click at [610, 449] on span "Cerrar" at bounding box center [613, 449] width 32 height 12
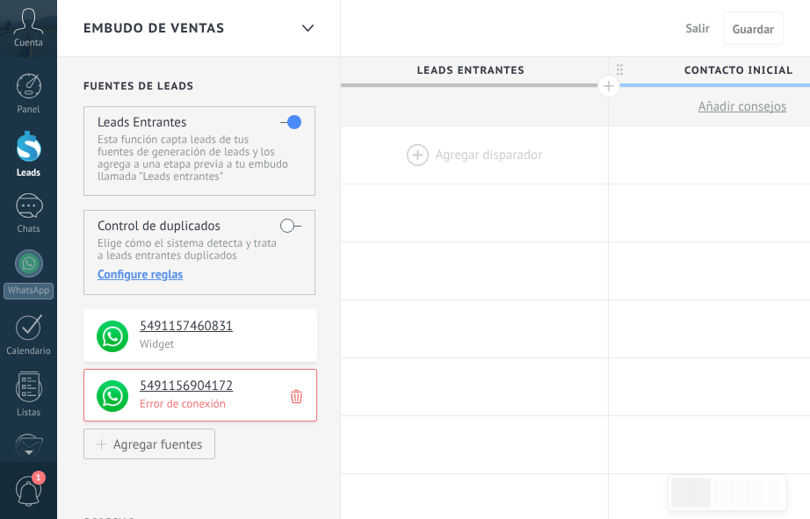
click at [21, 487] on span "1" at bounding box center [29, 491] width 30 height 31
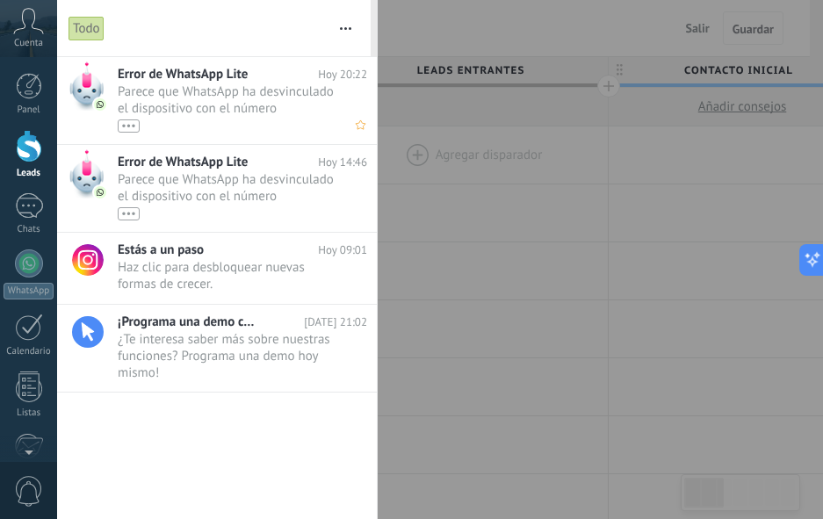
click at [160, 79] on span "Error de WhatsApp Lite" at bounding box center [183, 74] width 130 height 17
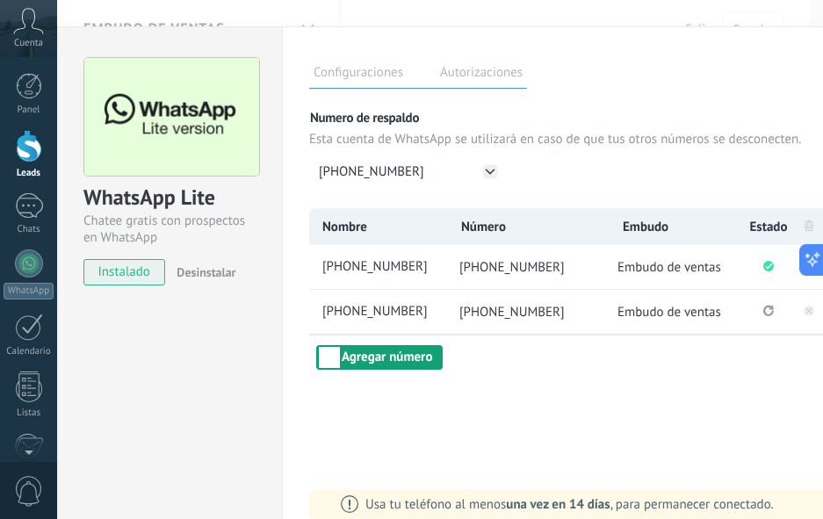
click at [375, 360] on button "Agregar número" at bounding box center [379, 357] width 126 height 25
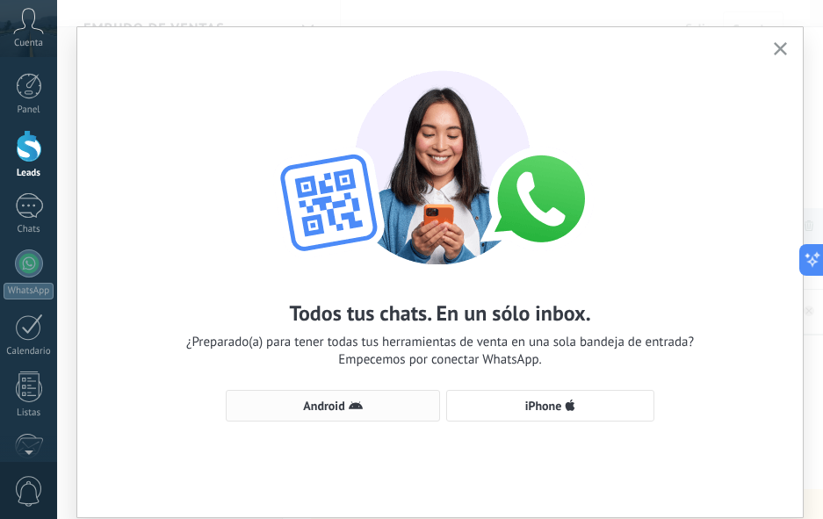
click at [376, 398] on button "Android" at bounding box center [333, 406] width 214 height 32
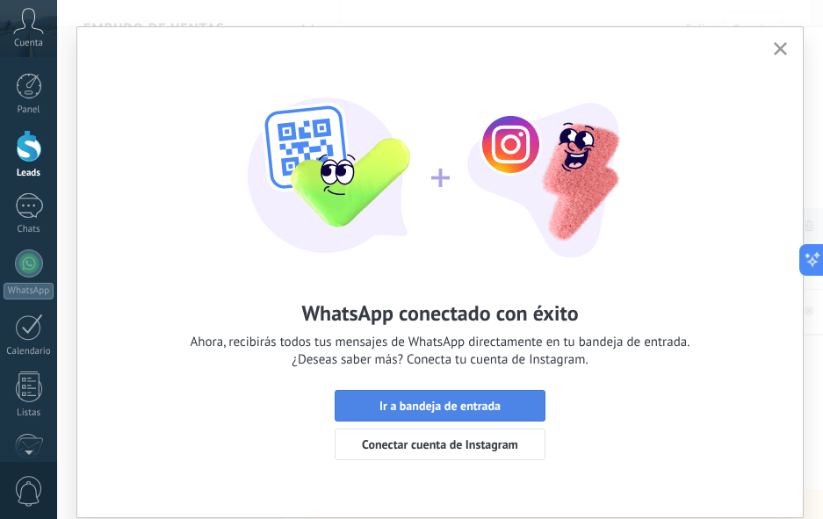
click at [451, 400] on span "Ir a bandeja de entrada" at bounding box center [439, 406] width 121 height 12
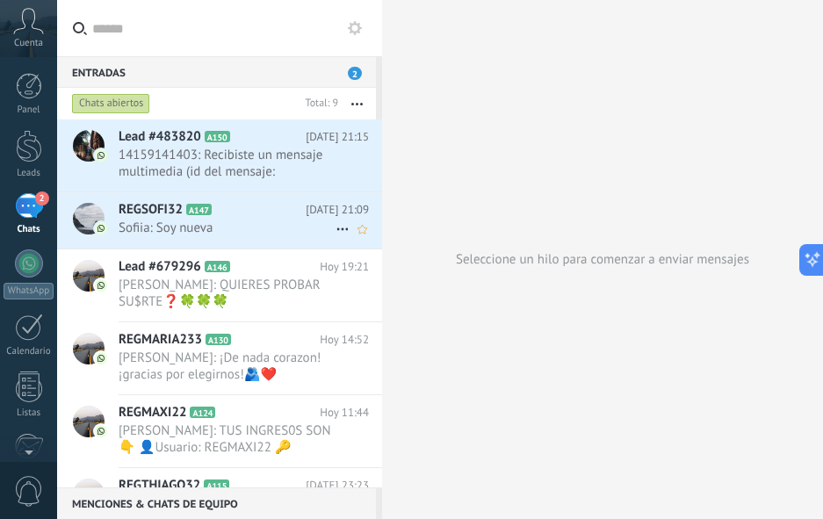
click at [228, 224] on span "Sofiia: Soy nueva" at bounding box center [227, 228] width 217 height 17
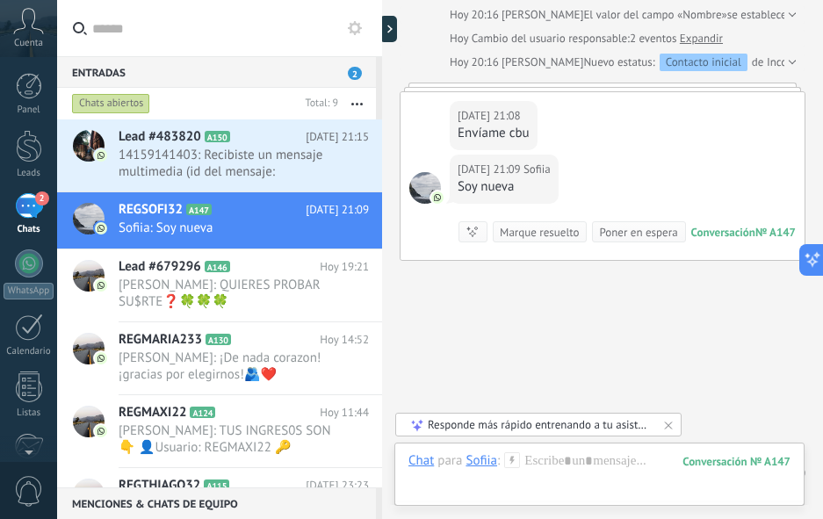
scroll to position [804, 0]
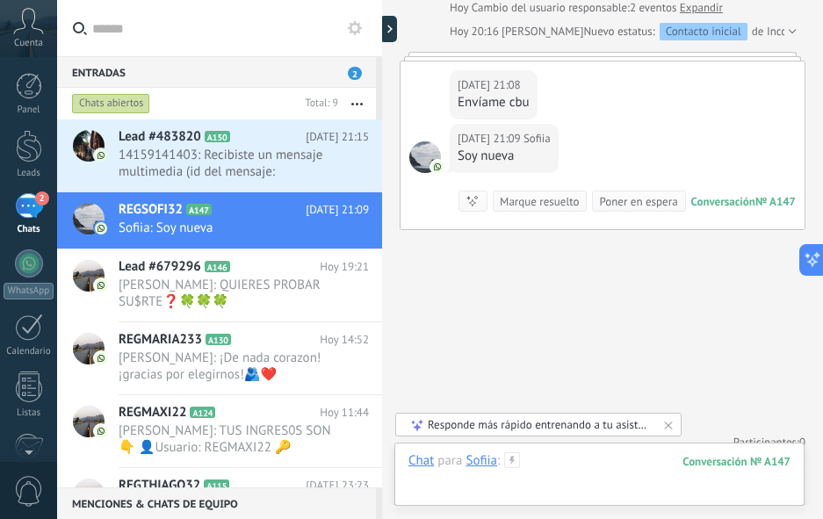
click at [591, 473] on div at bounding box center [599, 478] width 382 height 53
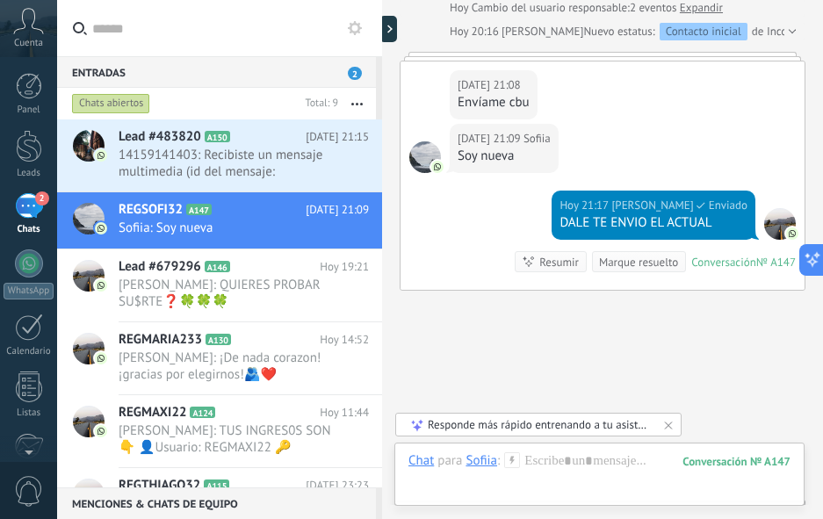
scroll to position [864, 0]
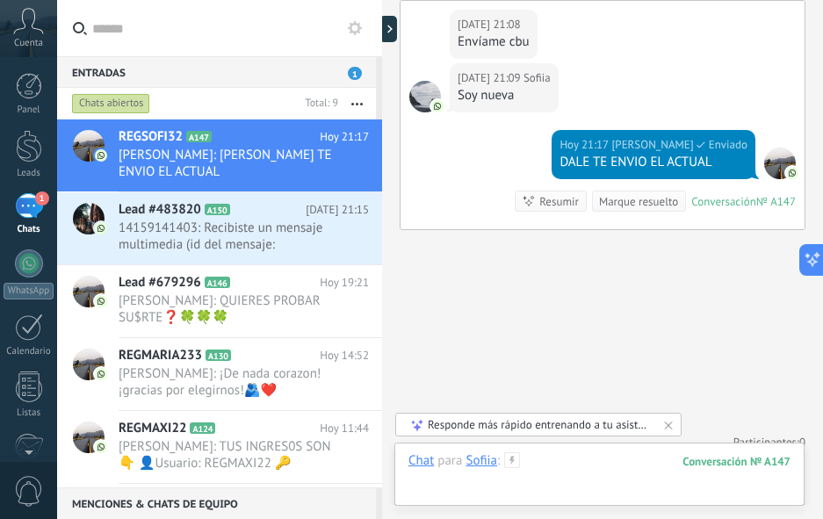
click at [591, 473] on div at bounding box center [599, 478] width 382 height 53
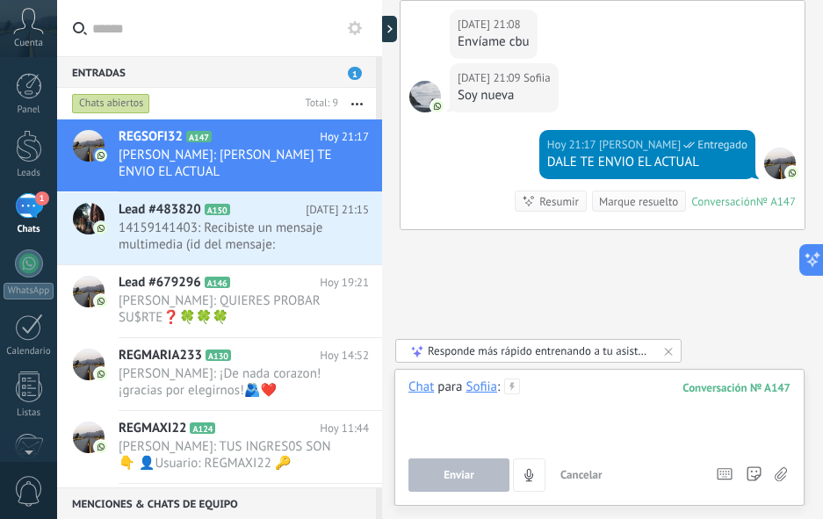
paste div
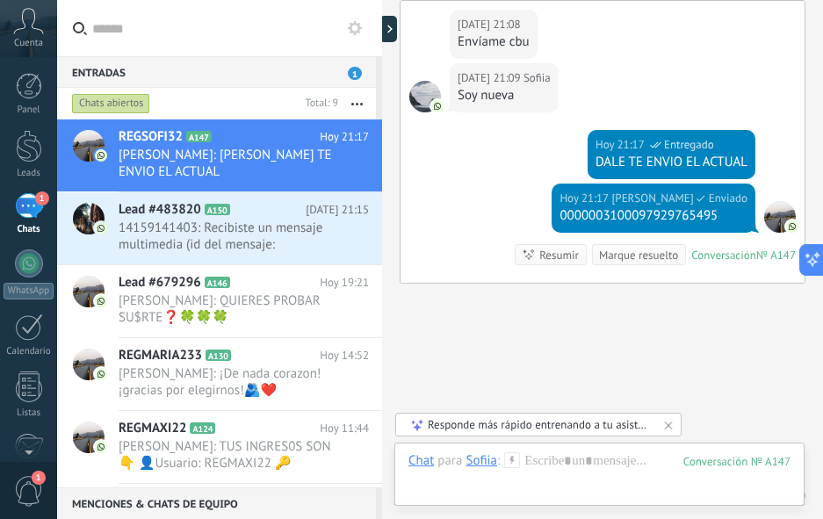
scroll to position [918, 0]
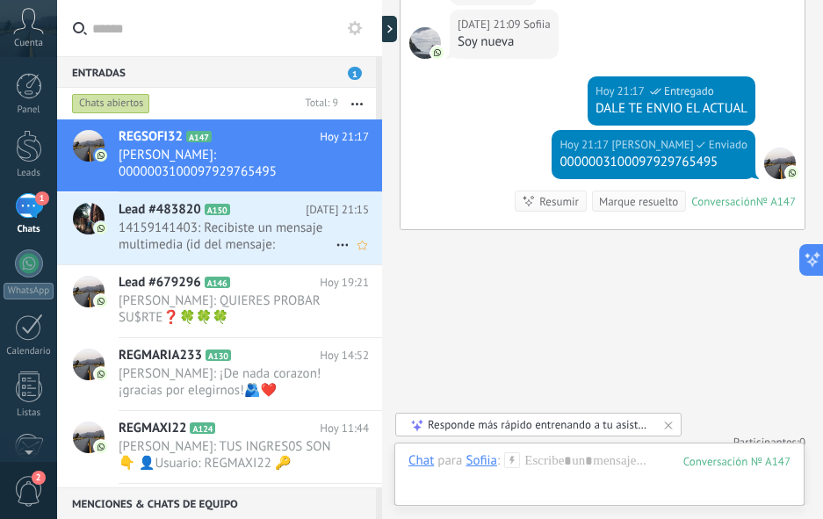
click at [244, 220] on span "14159141403: Recibiste un mensaje multimedia (id del mensaje: 8DE40B259B8A1B9D7…" at bounding box center [227, 236] width 217 height 33
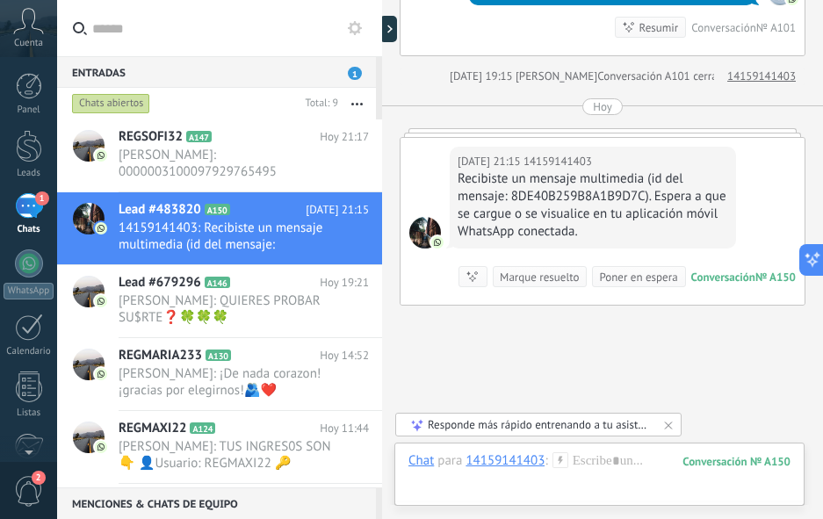
scroll to position [577, 0]
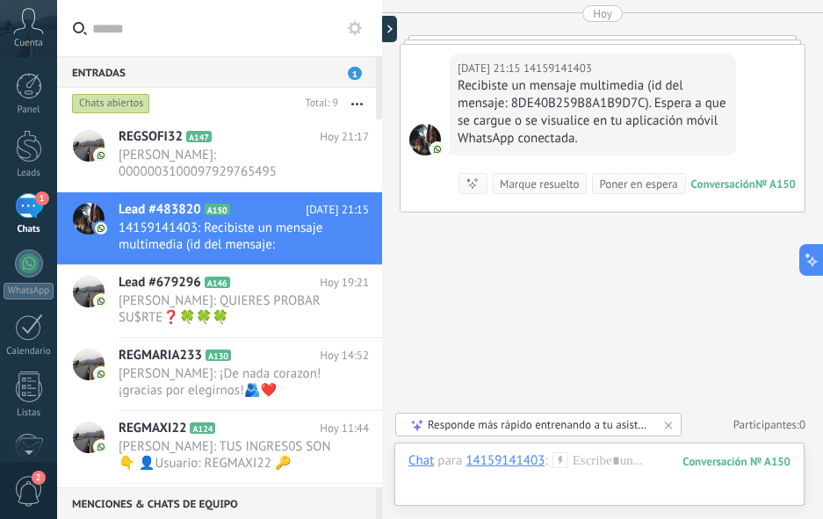
click at [72, 14] on label at bounding box center [219, 28] width 325 height 57
click at [92, 14] on input "text" at bounding box center [230, 28] width 276 height 56
click at [243, 158] on span "[PERSON_NAME]: 0000003100097929765495" at bounding box center [227, 163] width 217 height 33
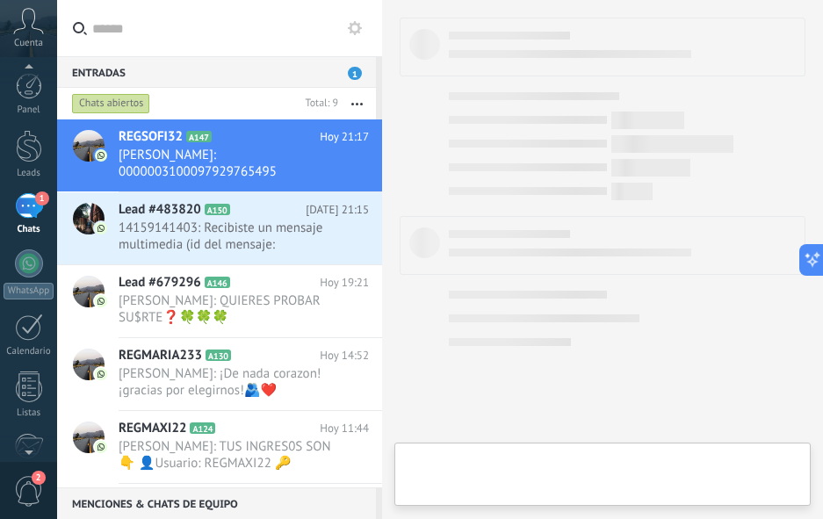
click at [32, 475] on span "2" at bounding box center [39, 478] width 14 height 14
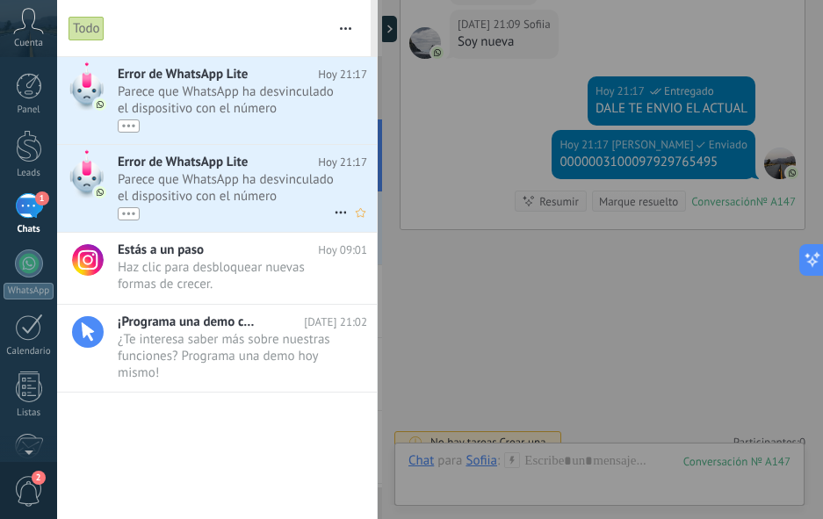
click at [195, 187] on span "Parece que WhatsApp ha desvinculado el dispositivo con el número (5491156904172…" at bounding box center [226, 195] width 216 height 49
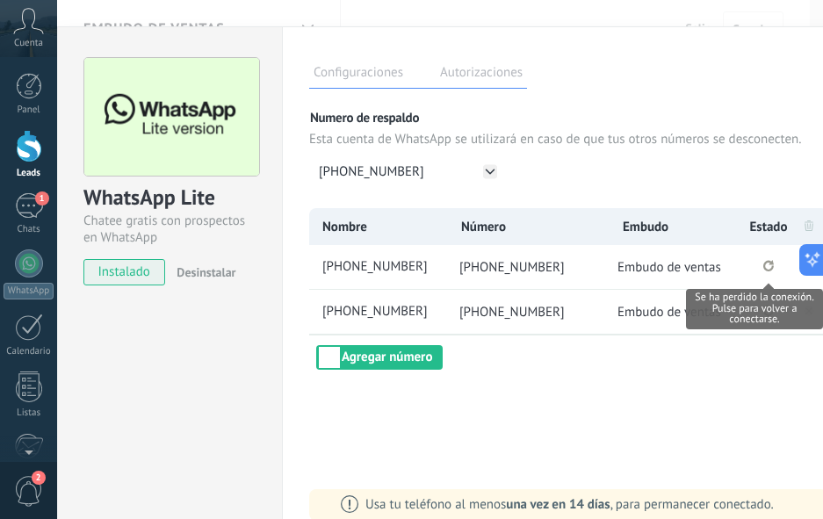
click at [764, 265] on icon "Se ha perdido la conexión. Pulse para volver a conectarse." at bounding box center [768, 265] width 11 height 11
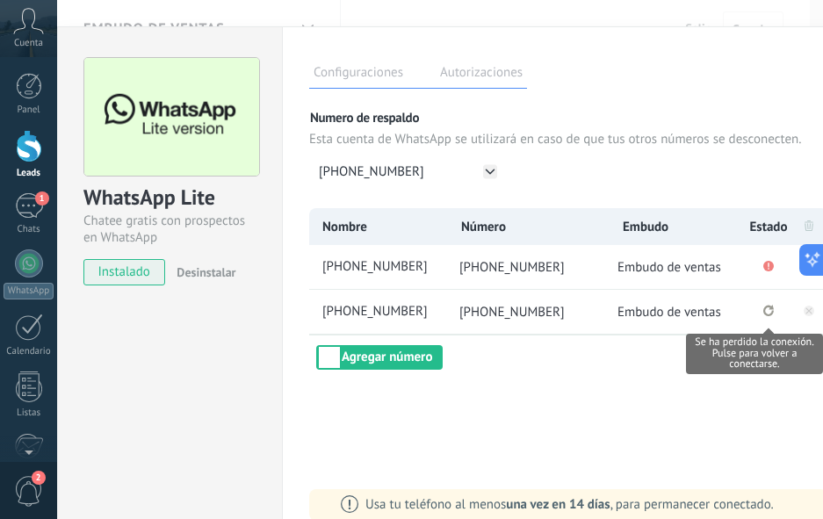
click at [770, 314] on icon "Se ha perdido la conexión. Pulse para volver a conectarse." at bounding box center [768, 310] width 11 height 11
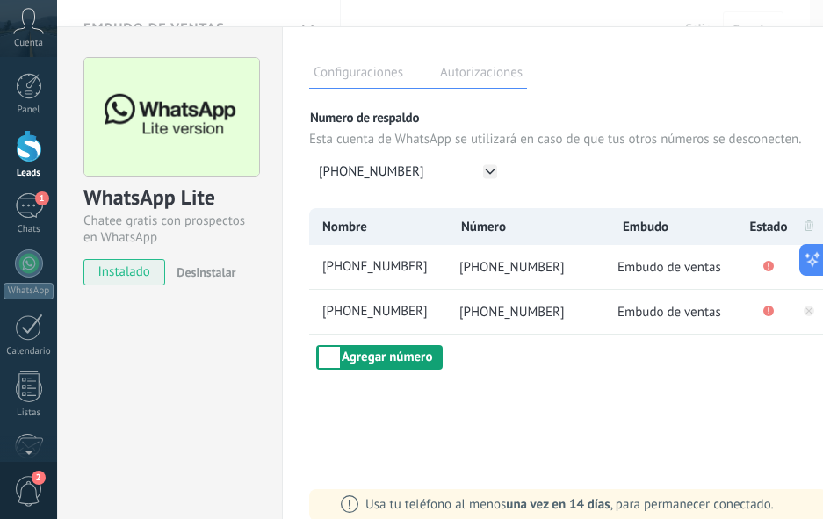
click at [386, 359] on button "Agregar número" at bounding box center [379, 357] width 126 height 25
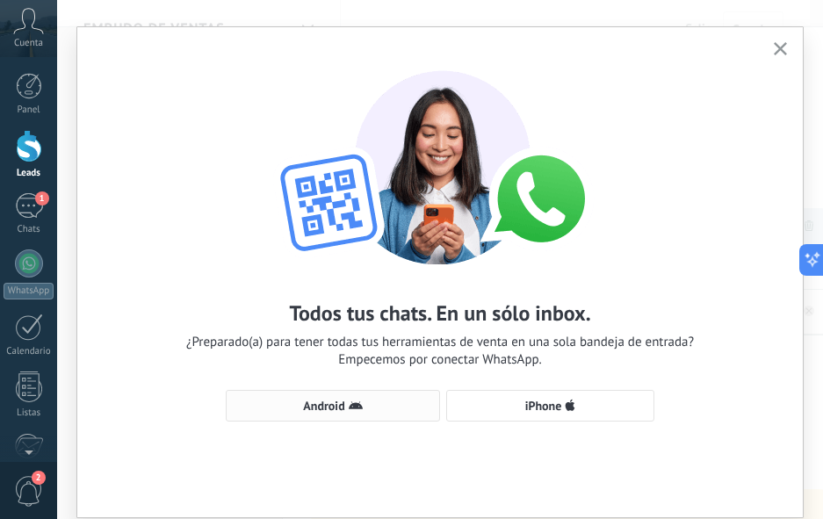
click at [282, 403] on span "Android" at bounding box center [332, 406] width 195 height 14
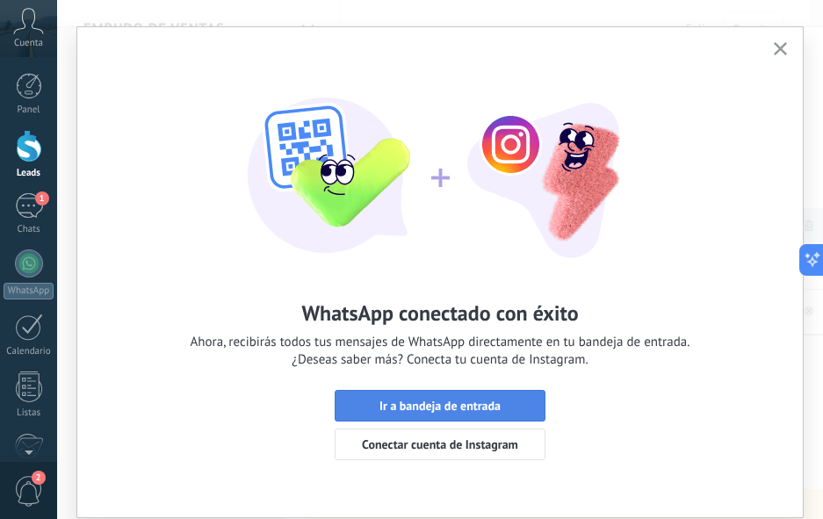
click at [399, 401] on span "Ir a bandeja de entrada" at bounding box center [439, 406] width 121 height 12
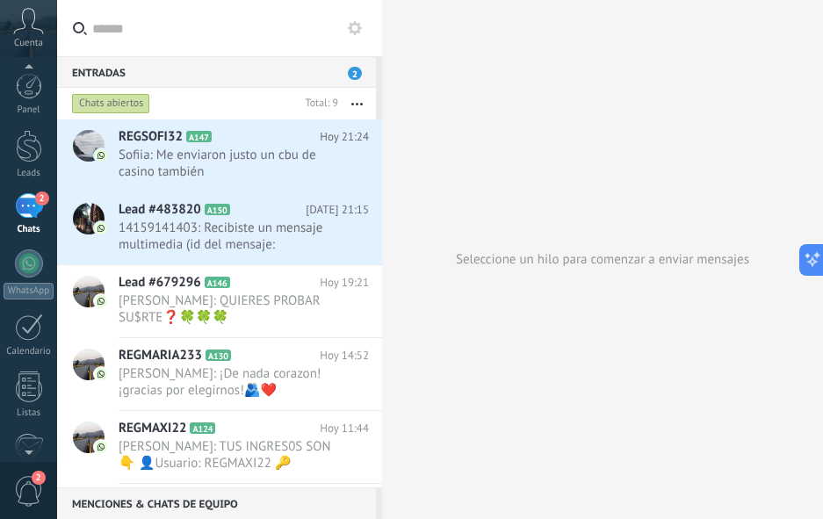
scroll to position [3, 0]
click at [33, 485] on span "2" at bounding box center [29, 491] width 30 height 31
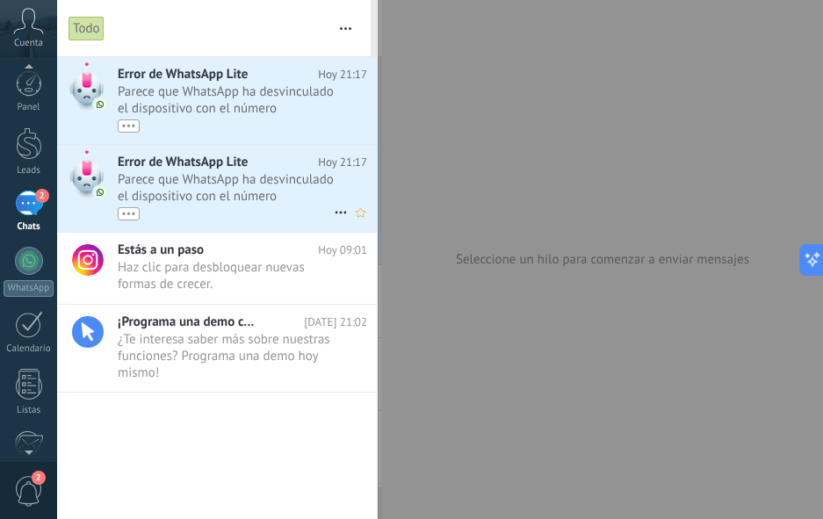
scroll to position [0, 0]
click at [175, 98] on span "Parece que WhatsApp ha desvinculado el dispositivo con el número (5491157460831…" at bounding box center [226, 107] width 216 height 49
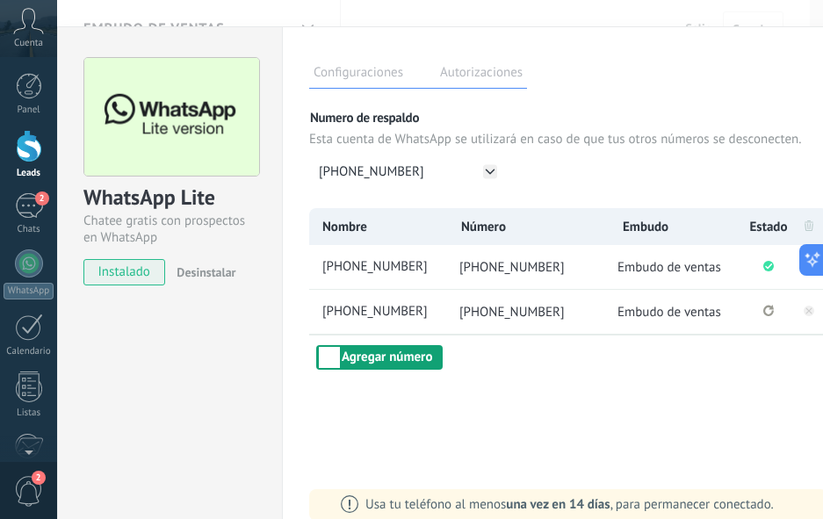
click at [397, 357] on button "Agregar número" at bounding box center [379, 357] width 126 height 25
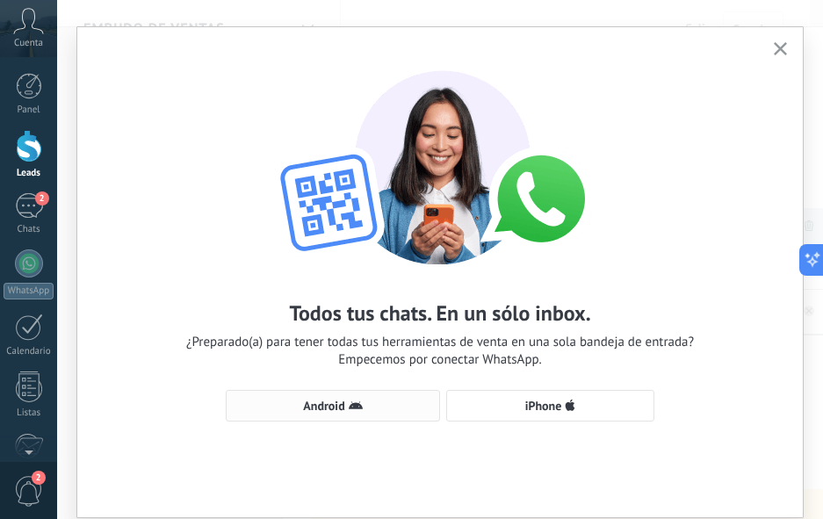
click at [369, 403] on span "Android" at bounding box center [332, 406] width 195 height 14
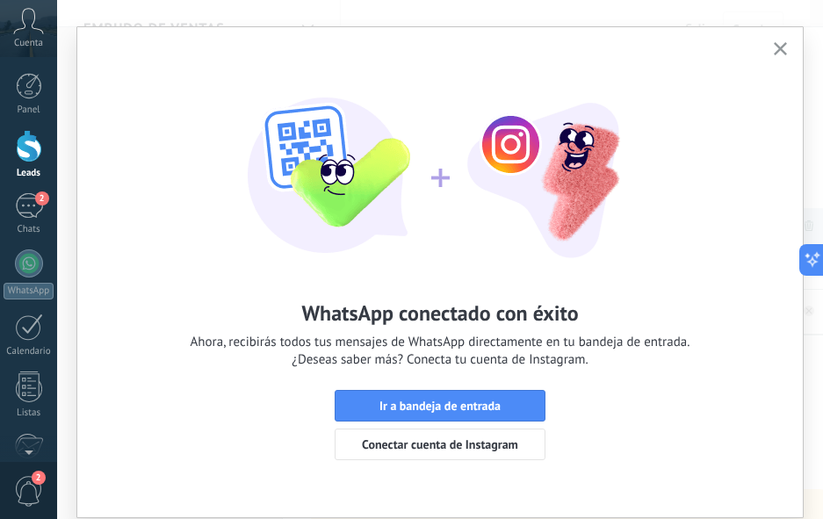
click at [369, 403] on span "Ir a bandeja de entrada" at bounding box center [439, 406] width 191 height 12
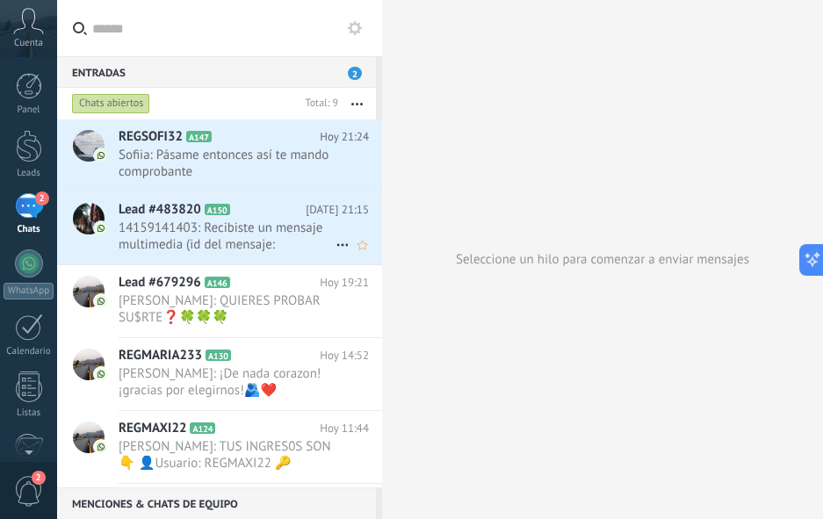
click at [173, 228] on span "14159141403: Recibiste un mensaje multimedia (id del mensaje: 8DE40B259B8A1B9D7…" at bounding box center [227, 236] width 217 height 33
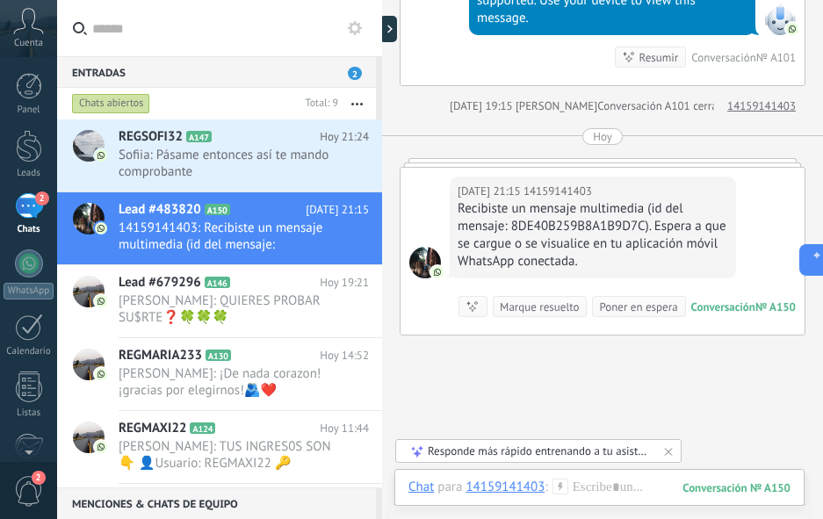
scroll to position [527, 0]
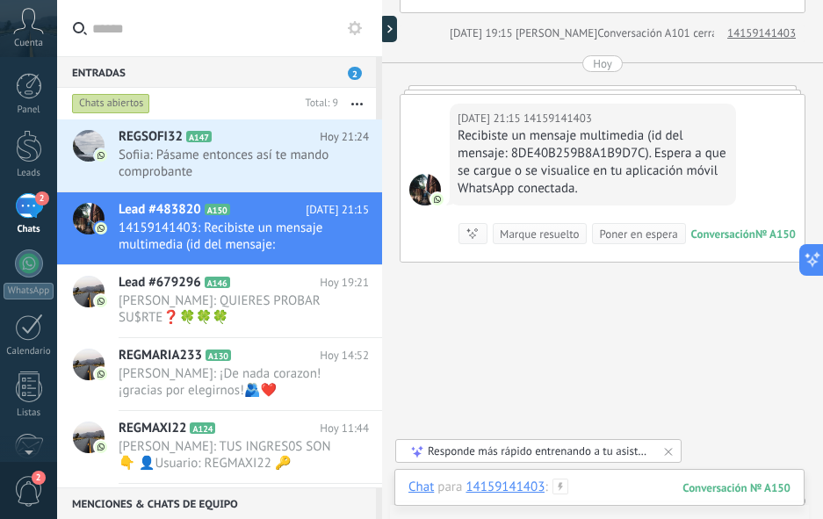
click at [598, 491] on div at bounding box center [599, 505] width 382 height 53
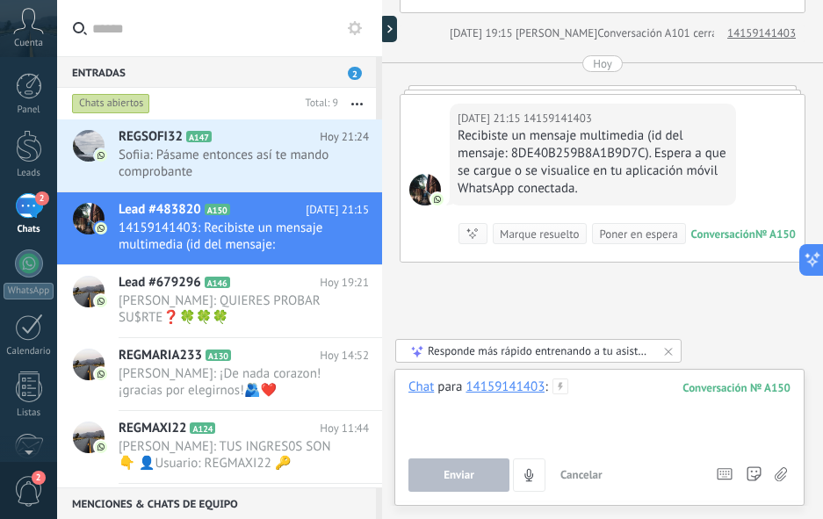
paste div
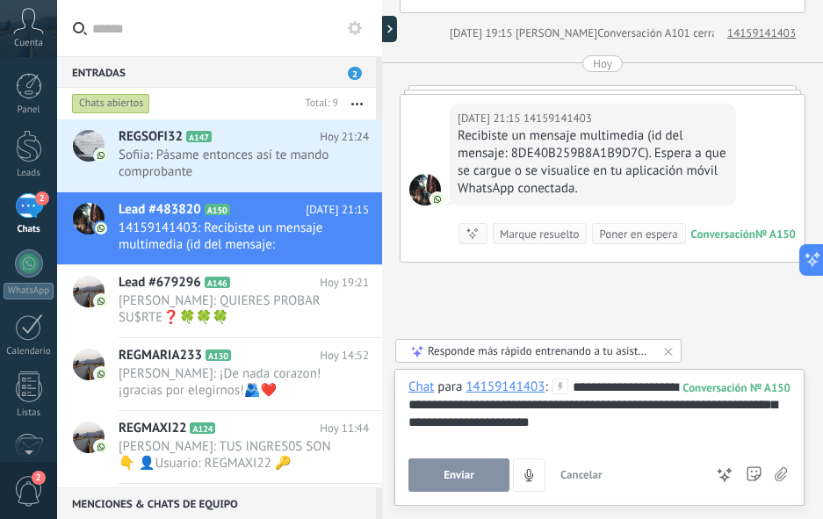
click at [626, 387] on div "**********" at bounding box center [599, 412] width 382 height 67
click at [433, 458] on div "**********" at bounding box center [599, 435] width 382 height 113
click at [438, 478] on button "Enviar" at bounding box center [458, 474] width 101 height 33
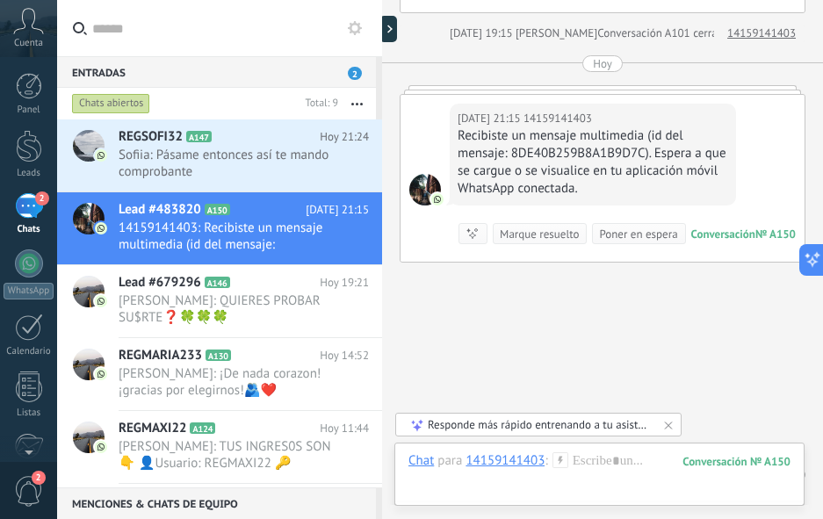
scroll to position [673, 0]
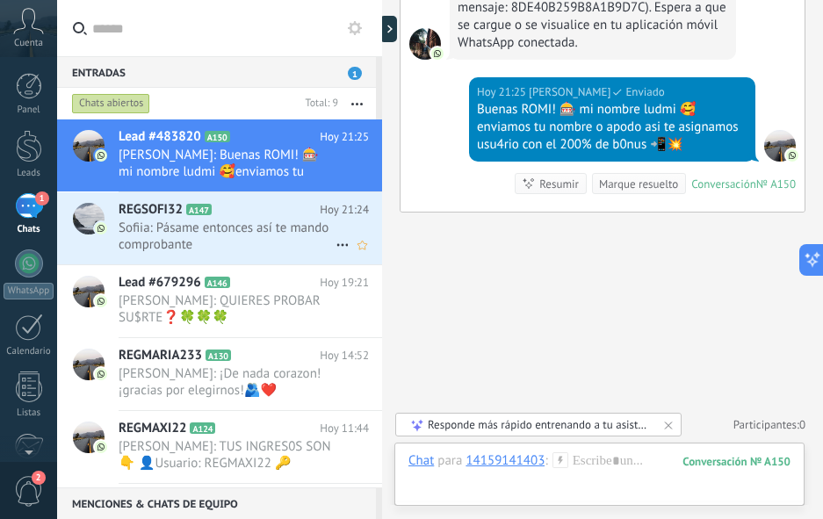
click at [191, 221] on span "Sofiia: Pásame entonces así te mando comprobante" at bounding box center [227, 236] width 217 height 33
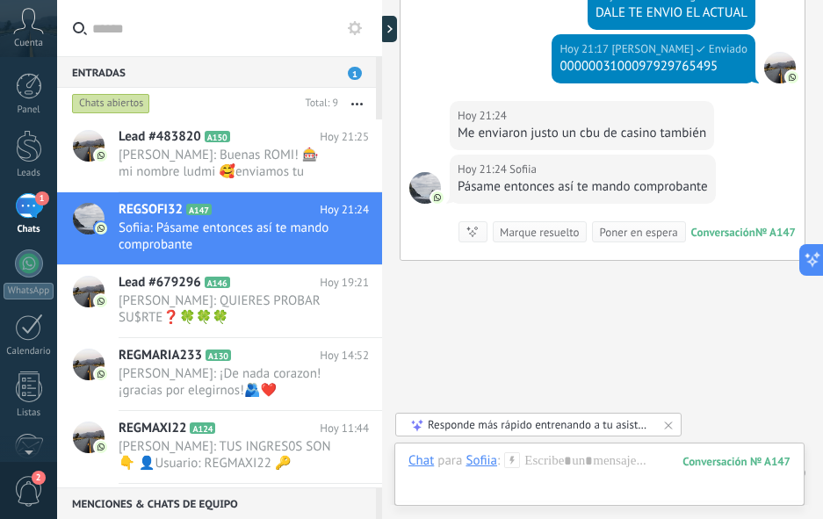
scroll to position [1044, 0]
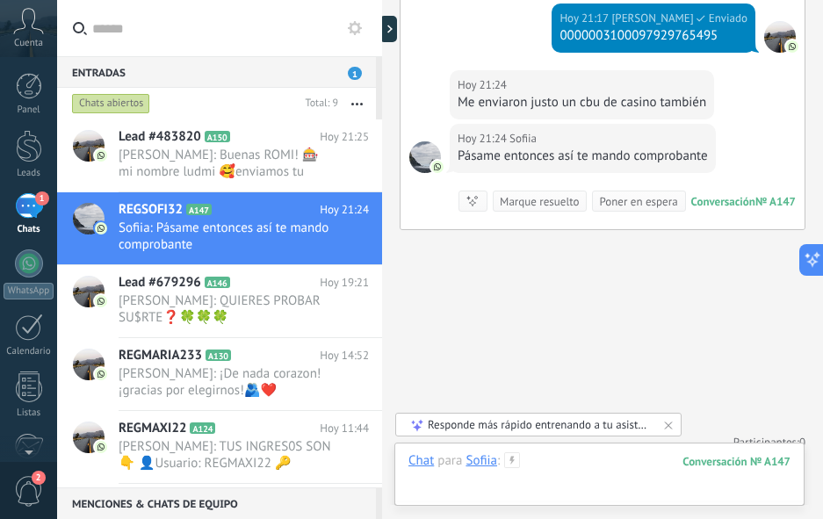
click at [578, 461] on div at bounding box center [599, 478] width 382 height 53
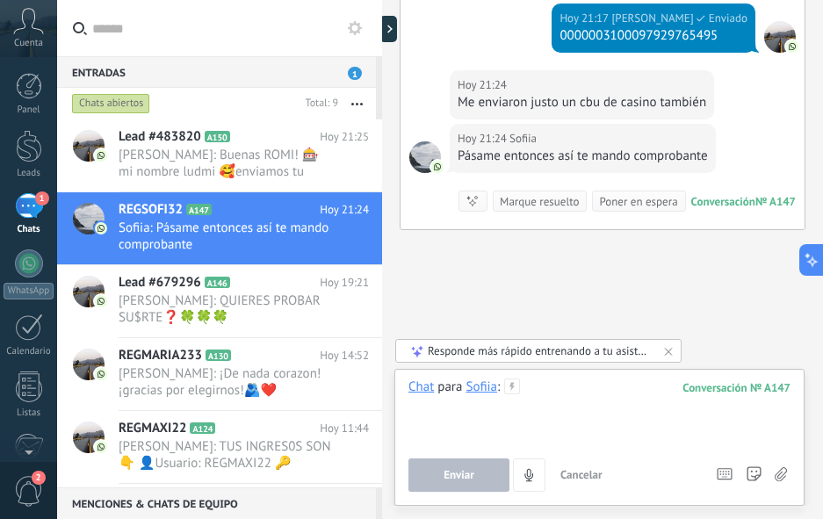
paste div
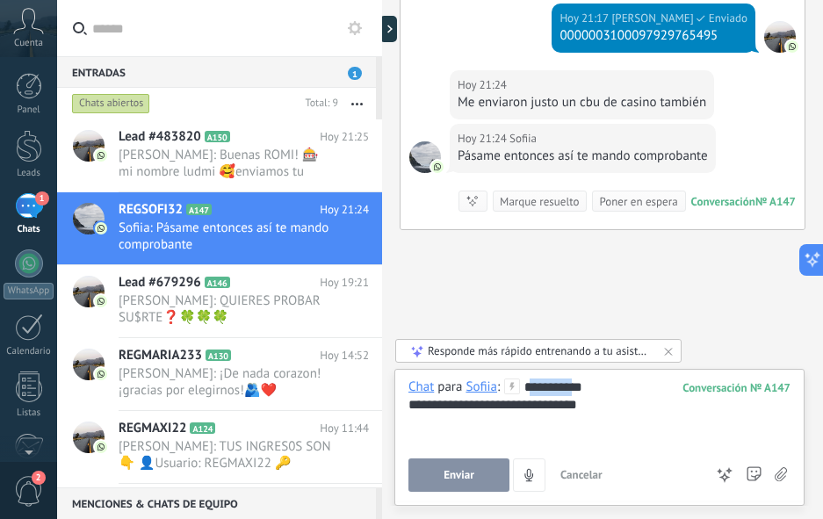
drag, startPoint x: 581, startPoint y: 386, endPoint x: 408, endPoint y: 362, distance: 173.9
click at [408, 369] on div "**********" at bounding box center [599, 437] width 410 height 137
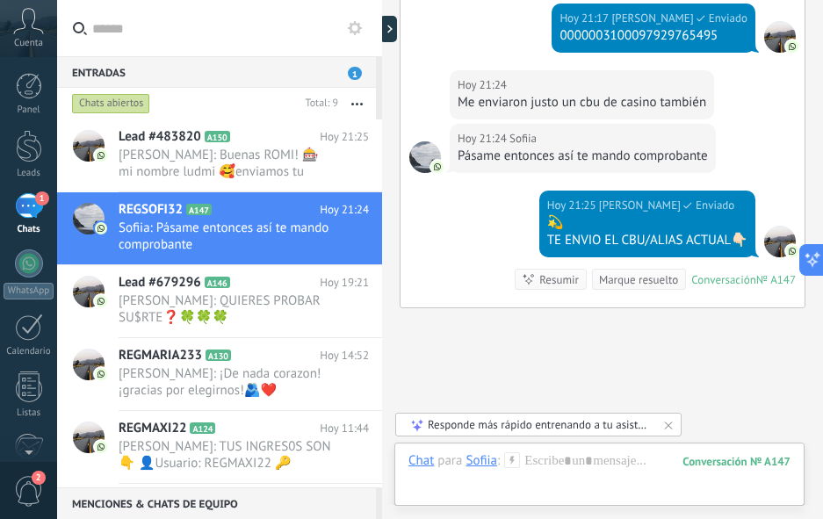
scroll to position [1122, 0]
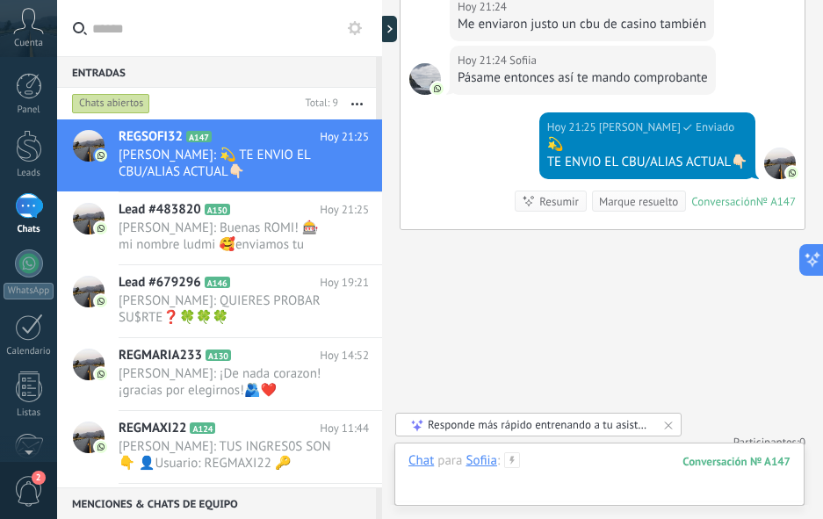
click at [545, 474] on div at bounding box center [599, 478] width 382 height 53
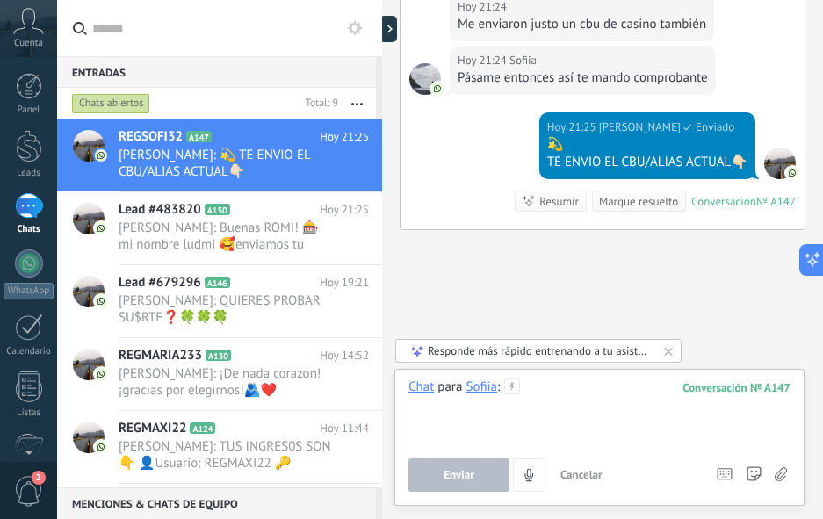
paste div
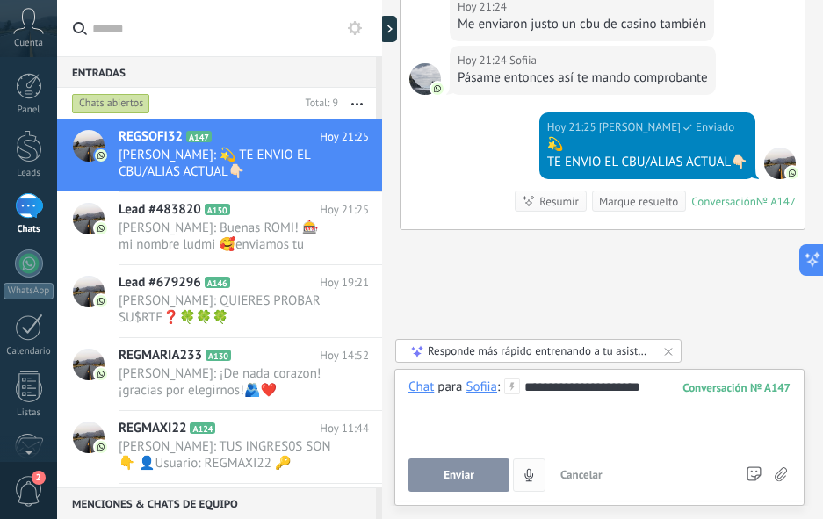
click at [463, 474] on span "Enviar" at bounding box center [459, 475] width 31 height 12
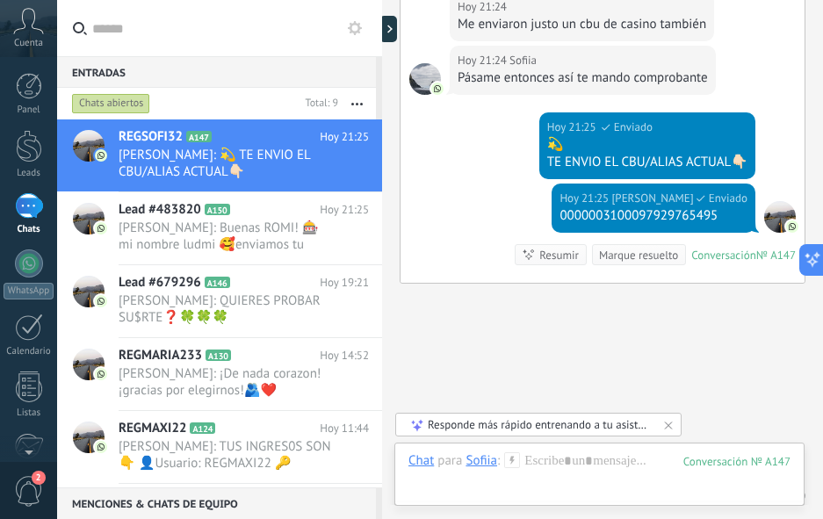
scroll to position [1176, 0]
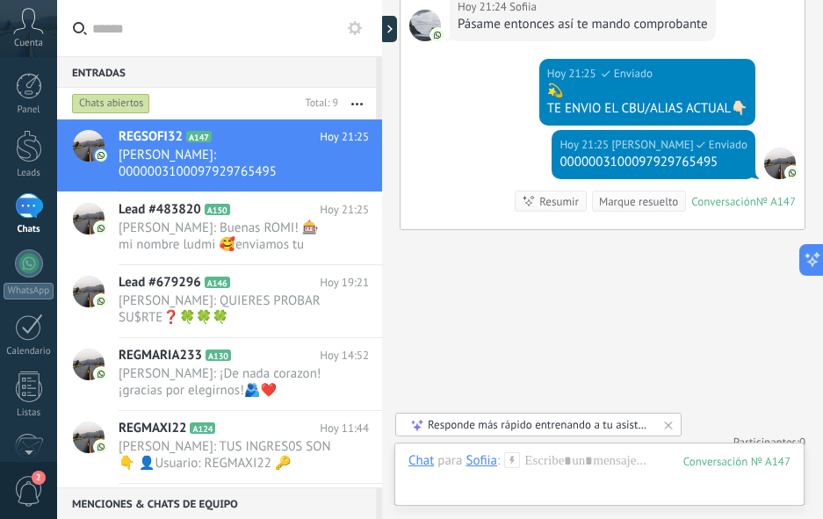
click at [111, 106] on div "Chats abiertos" at bounding box center [111, 103] width 78 height 21
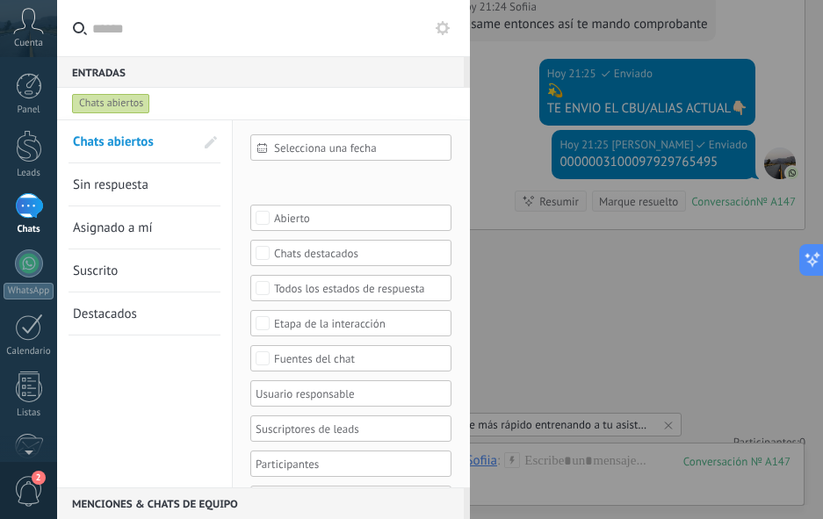
click at [116, 194] on link "Sin respuesta" at bounding box center [133, 184] width 121 height 42
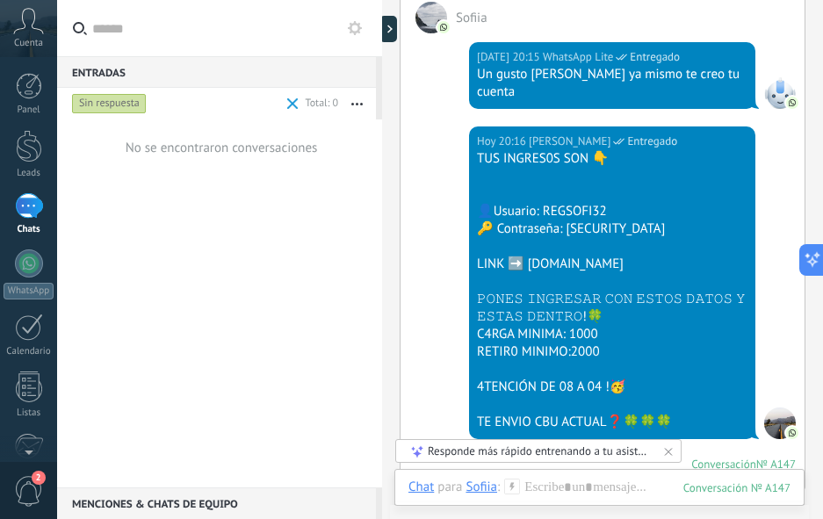
scroll to position [354, 0]
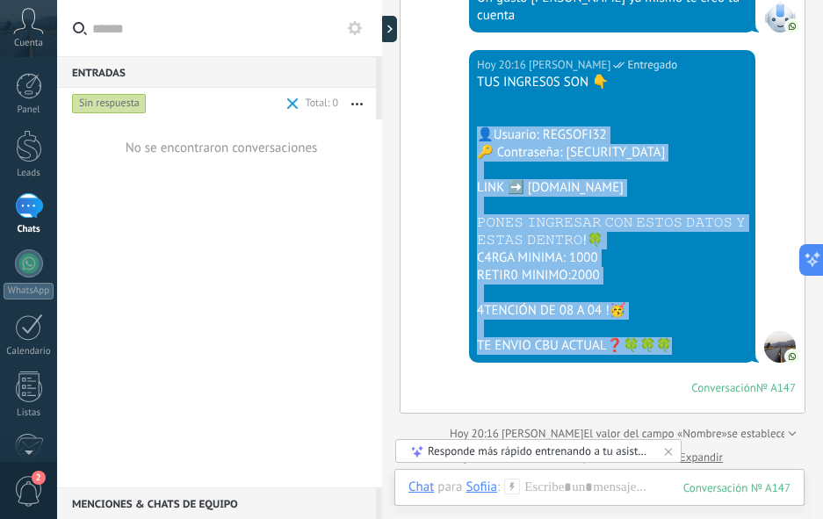
drag, startPoint x: 689, startPoint y: 329, endPoint x: 588, endPoint y: 231, distance: 141.0
click at [489, 108] on div "TUS INGRES0S SON 👇 👤Usuario: REGSOFI32 🔑 Contraseña: [SECURITY_DATA] LINK ➡️ [D…" at bounding box center [612, 214] width 271 height 281
click at [633, 285] on div at bounding box center [612, 294] width 271 height 18
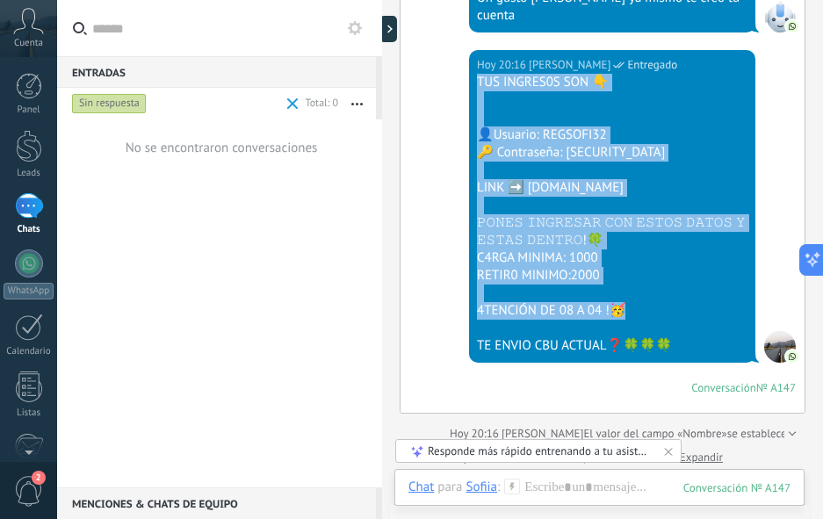
drag, startPoint x: 645, startPoint y: 288, endPoint x: 466, endPoint y: 69, distance: 282.2
click at [469, 69] on div "[DATE] 20:16 [PERSON_NAME] TUS INGRES0S SON 👇 👤Usuario: REGSOFI32 🔑 Contraseña:…" at bounding box center [612, 206] width 286 height 313
copy div "TUS INGRES0S SON 👇 👤Usuario: REGSOFI32 🔑 Contraseña: [SECURITY_DATA] LINK ➡️ [D…"
click at [563, 496] on div at bounding box center [599, 505] width 382 height 53
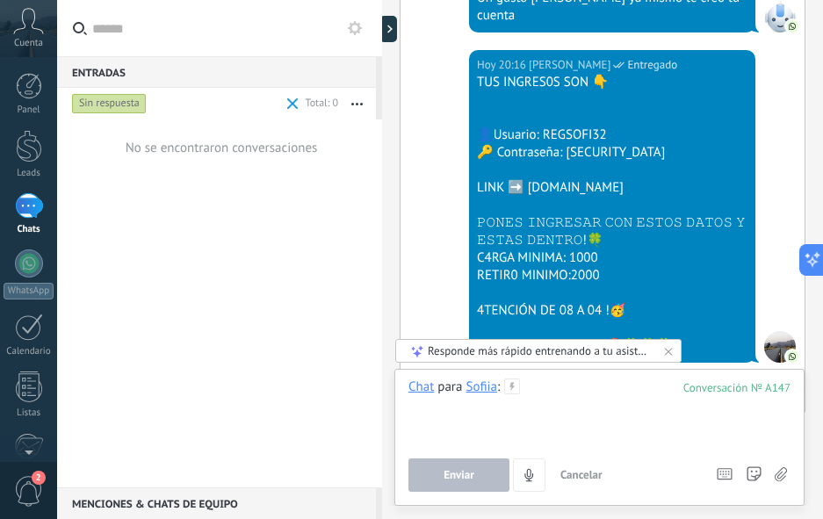
click at [559, 410] on div at bounding box center [599, 412] width 382 height 67
paste div
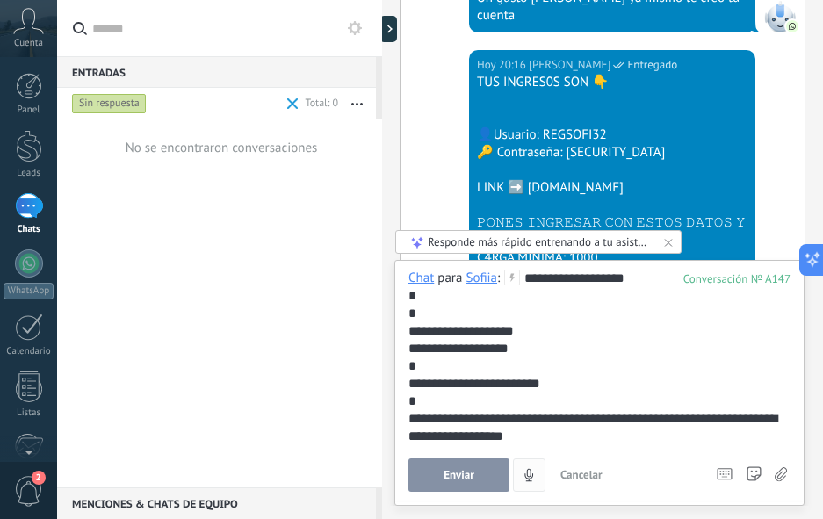
click at [462, 462] on button "Enviar" at bounding box center [458, 474] width 101 height 33
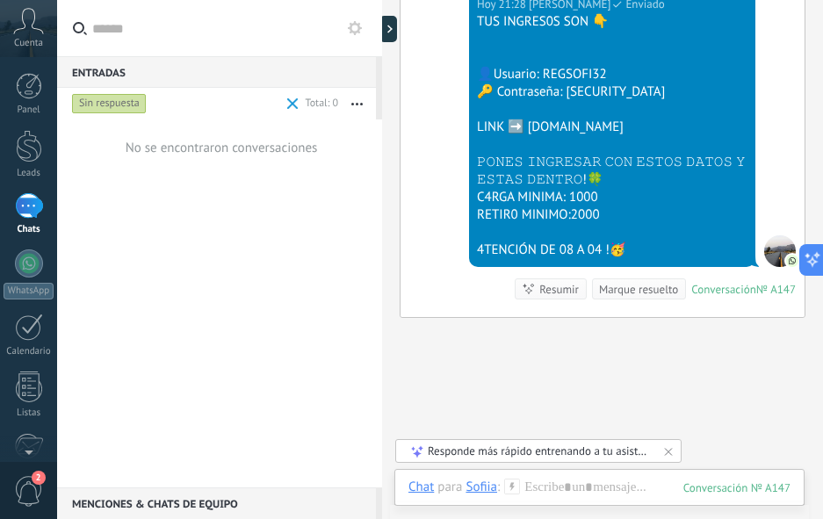
scroll to position [1697, 0]
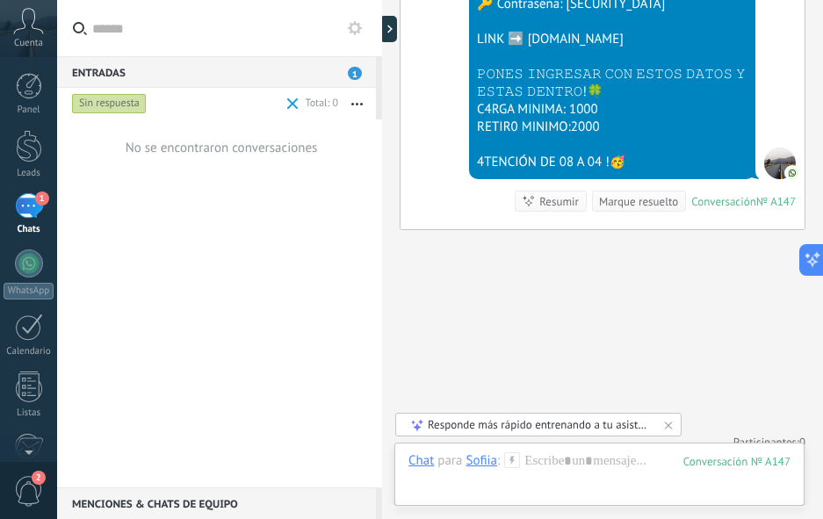
click at [24, 213] on div "1" at bounding box center [29, 205] width 28 height 25
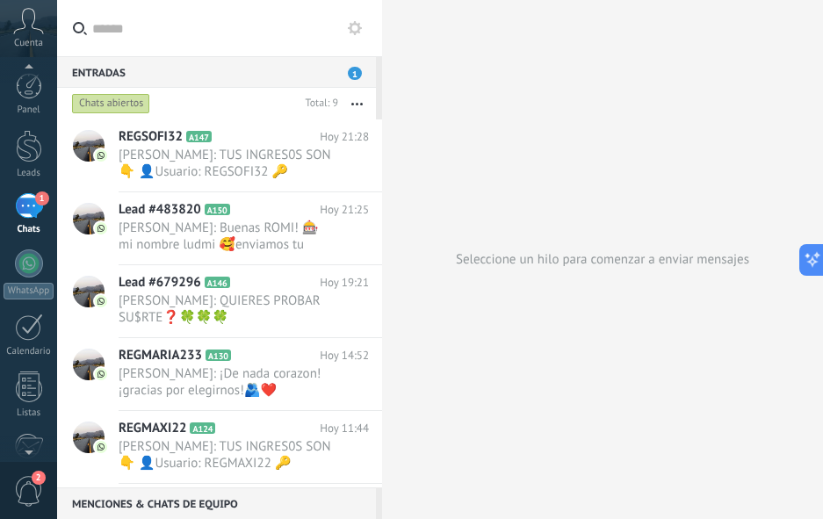
scroll to position [18, 0]
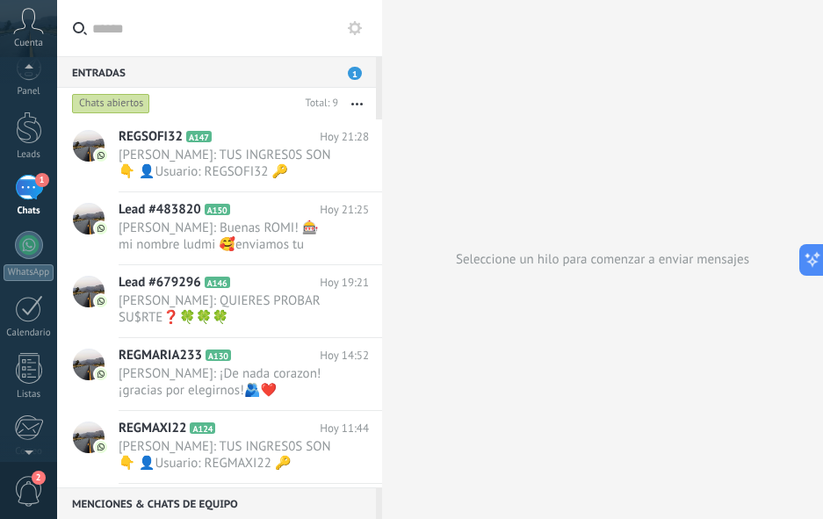
click at [33, 481] on span "2" at bounding box center [39, 478] width 14 height 14
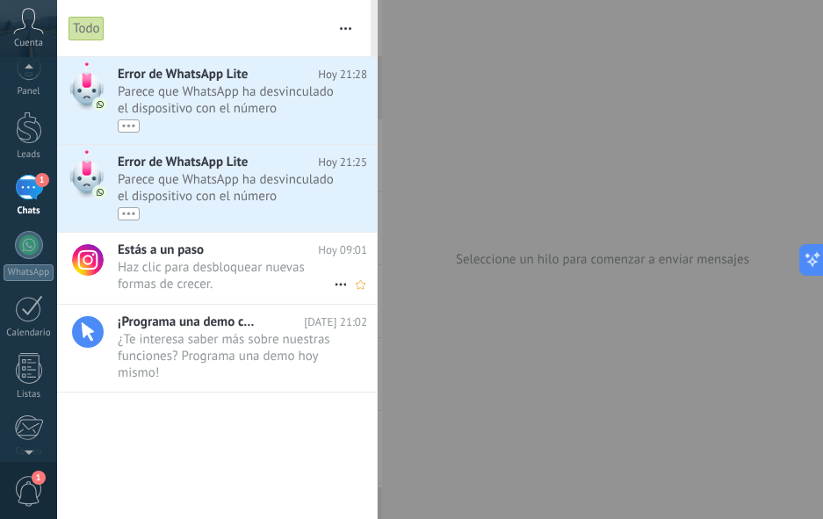
scroll to position [0, 0]
